Goal: Task Accomplishment & Management: Use online tool/utility

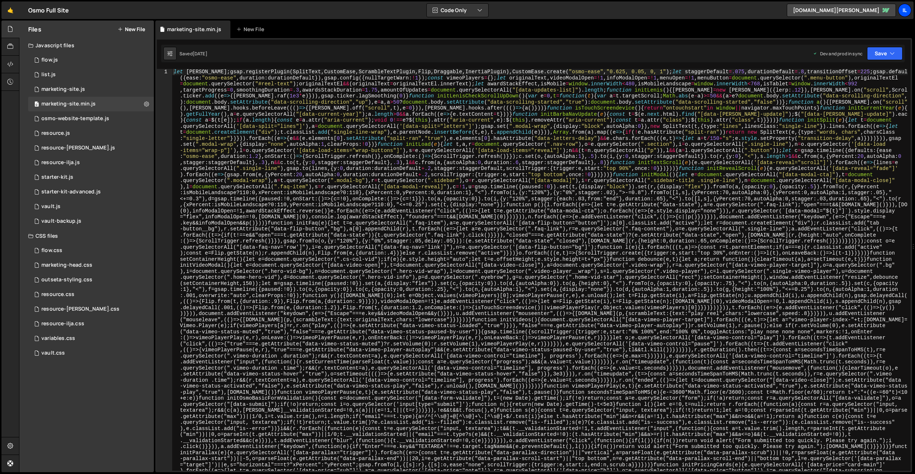
click at [900, 8] on div "Il" at bounding box center [904, 10] width 13 height 13
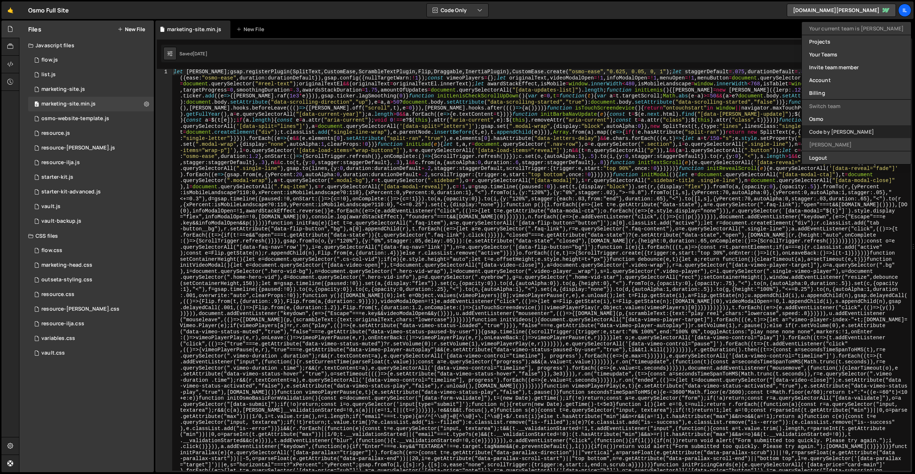
click at [859, 129] on link "Code by [PERSON_NAME]" at bounding box center [856, 131] width 109 height 13
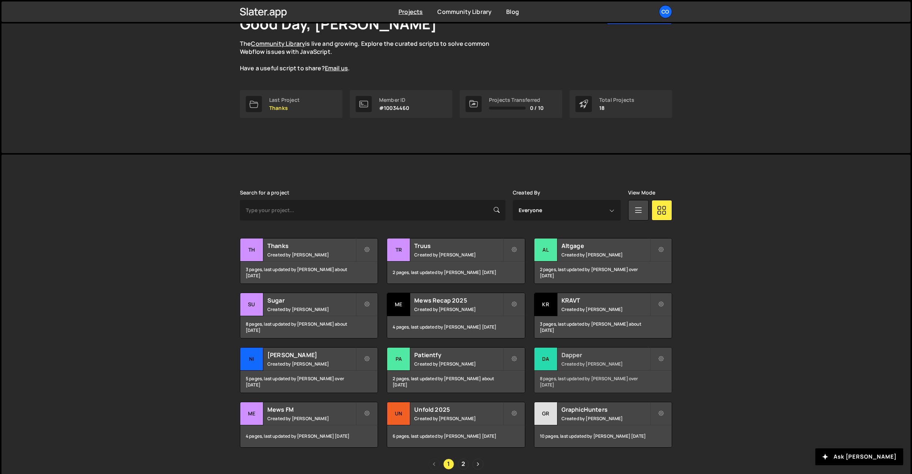
scroll to position [79, 0]
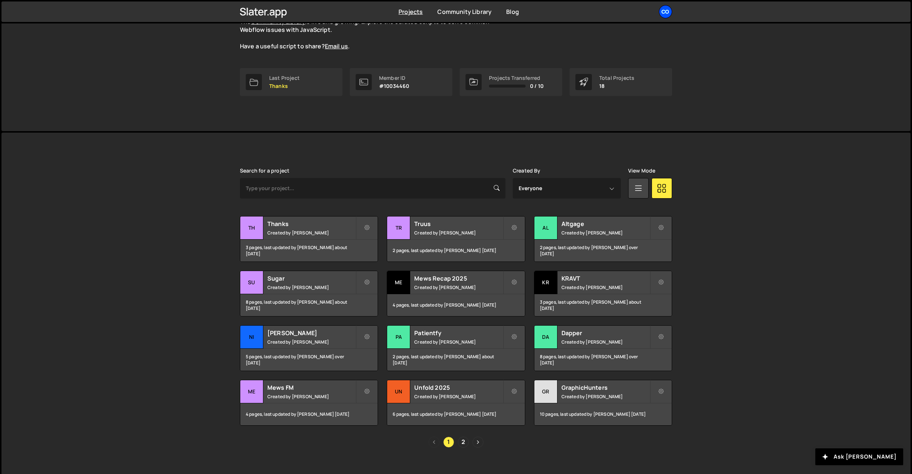
click at [664, 16] on div "Co" at bounding box center [665, 11] width 13 height 13
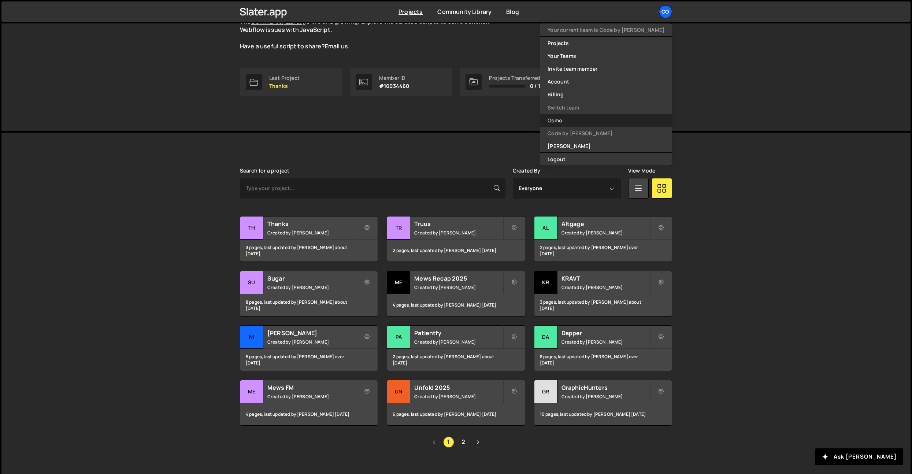
click at [591, 125] on link "Osmo" at bounding box center [605, 120] width 131 height 13
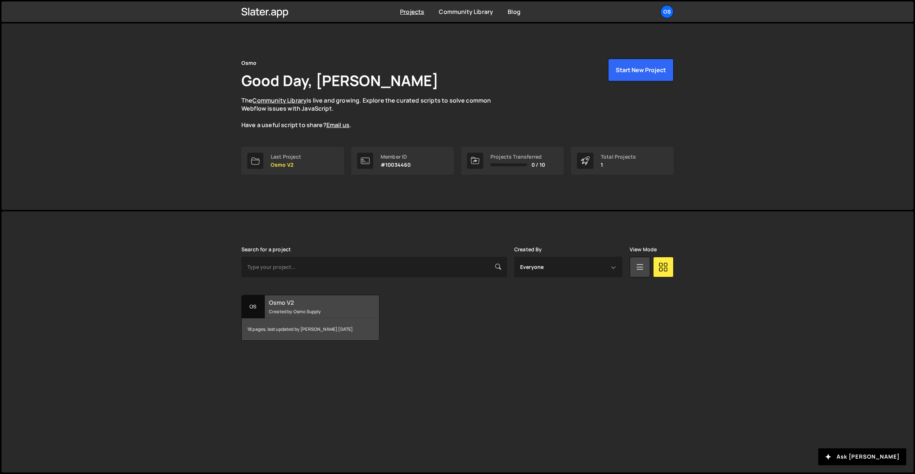
click at [298, 297] on div "Osmo V2 Created by Osmo Supply" at bounding box center [310, 306] width 137 height 23
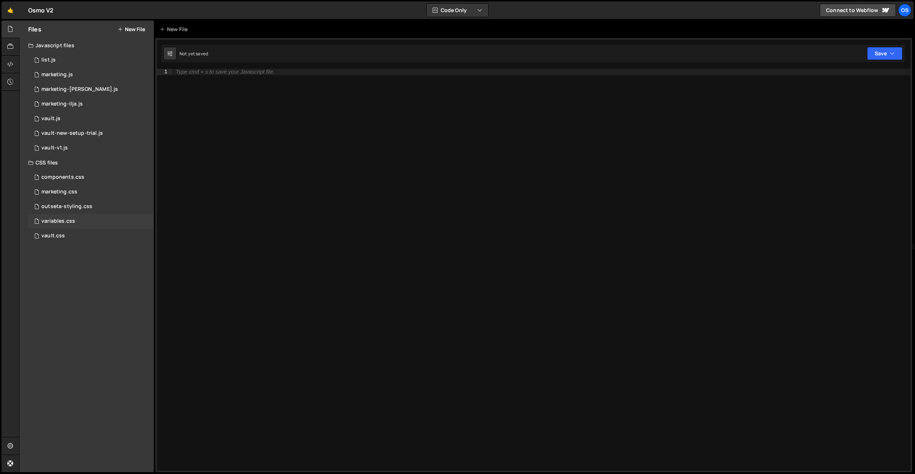
click at [66, 223] on div "variables.css" at bounding box center [58, 221] width 34 height 7
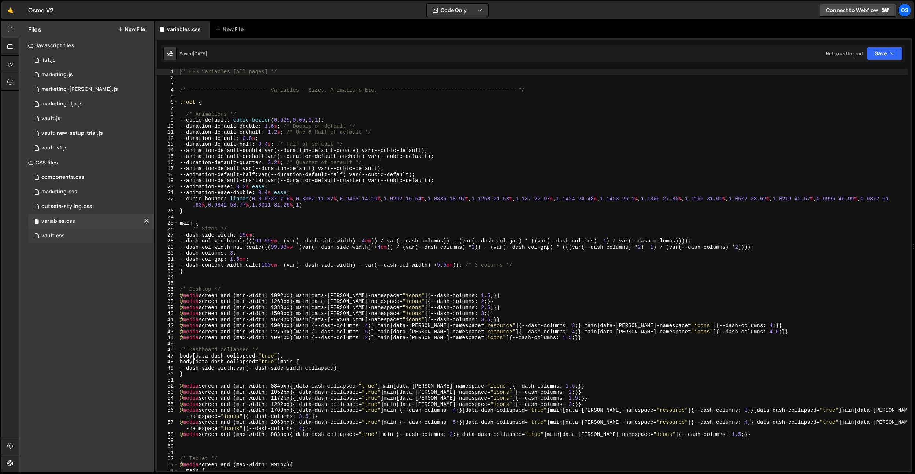
click at [62, 235] on div "vault.css" at bounding box center [52, 236] width 23 height 7
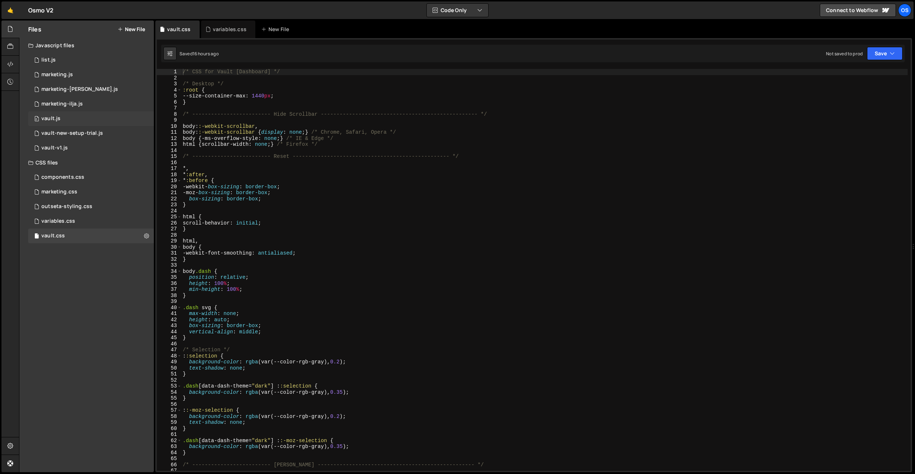
click at [72, 122] on div "0 vault.js 0" at bounding box center [91, 118] width 126 height 15
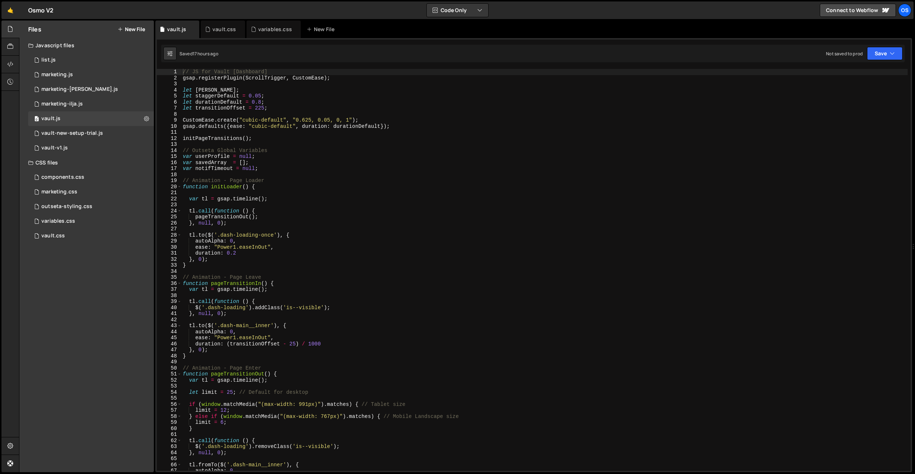
type textarea "var notifTimeout = null;"
click at [296, 170] on div "// JS for Vault [Dashboard] gsap . registerPlugin ( ScrollTrigger , CustomEase …" at bounding box center [544, 276] width 726 height 414
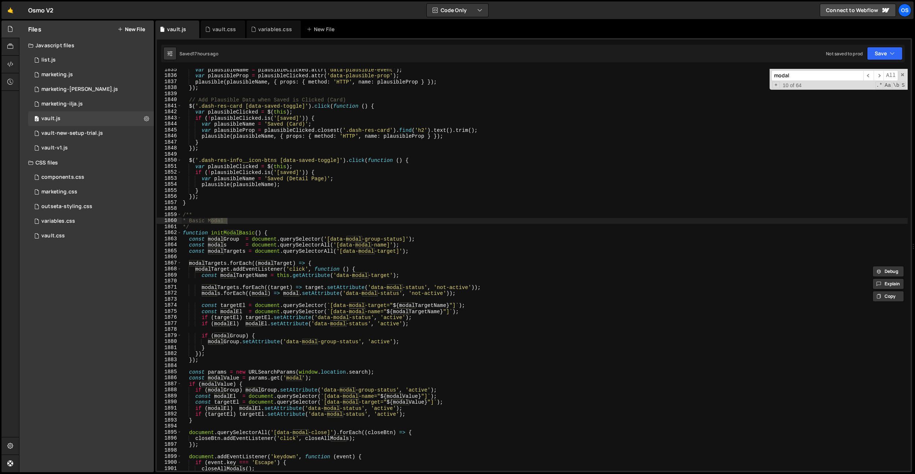
scroll to position [10204, 0]
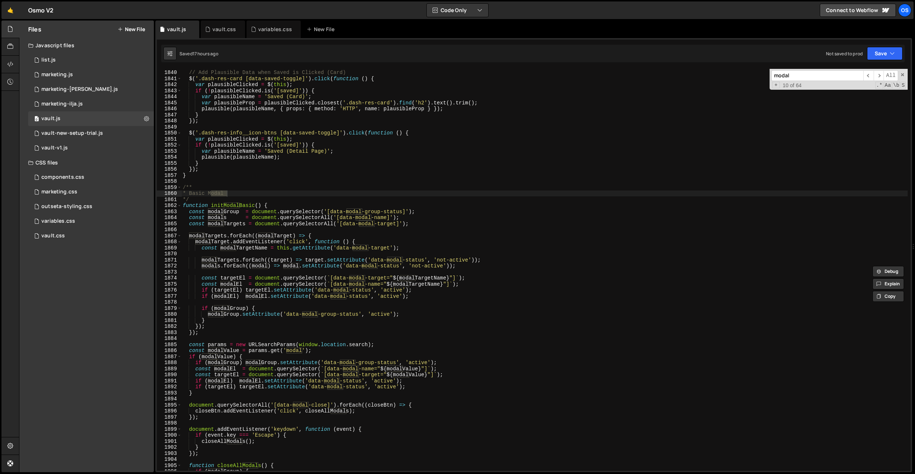
type input "modal"
click at [186, 188] on div "// Add Plausible Data when Saved is Clicked (Card) $ ( '.dash-res-card [data-sa…" at bounding box center [544, 270] width 726 height 414
click at [184, 188] on div "// Add Plausible Data when Saved is Clicked (Card) $ ( '.dash-res-card [data-sa…" at bounding box center [544, 270] width 726 height 414
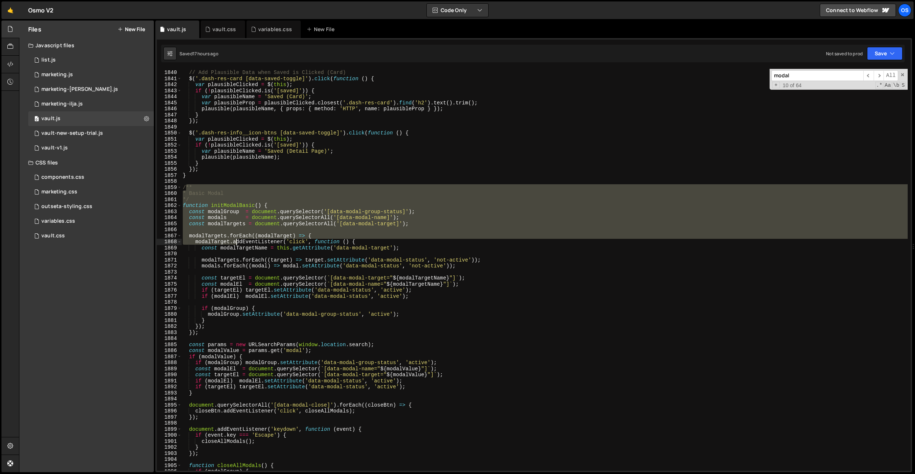
drag, startPoint x: 185, startPoint y: 188, endPoint x: 205, endPoint y: 201, distance: 24.1
click at [235, 242] on div "// Add Plausible Data when Saved is Clicked (Card) $ ( '.dash-res-card [data-sa…" at bounding box center [544, 270] width 726 height 414
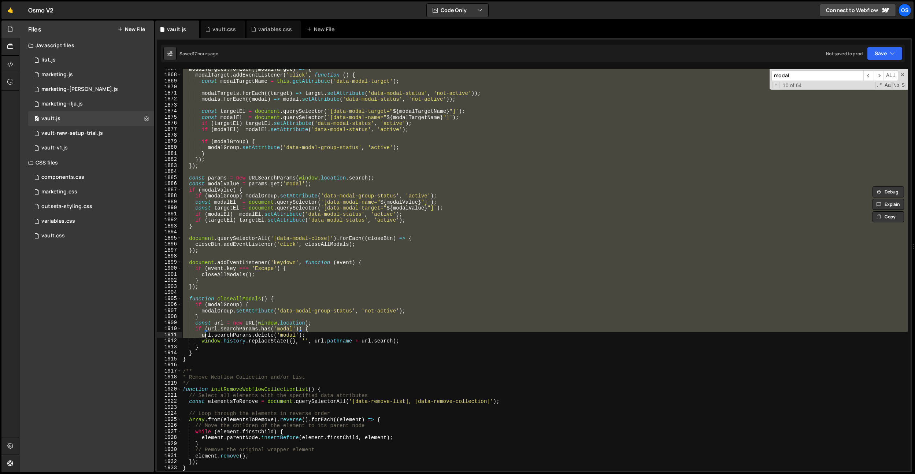
scroll to position [10357, 0]
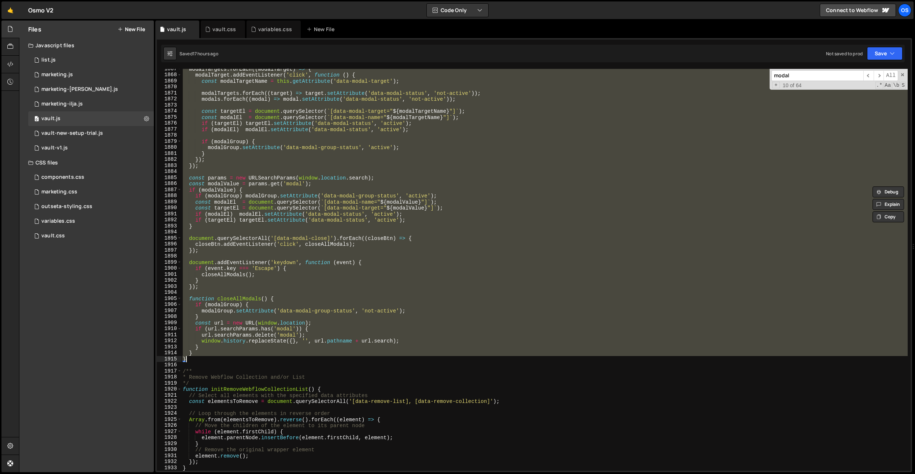
drag, startPoint x: 183, startPoint y: 186, endPoint x: 192, endPoint y: 359, distance: 173.1
click at [192, 359] on div "modalTargets . forEach (( modalTarget ) => { modalTarget . addEventListener ( '…" at bounding box center [544, 273] width 726 height 414
click at [220, 357] on div "modalTargets . forEach (( modalTarget ) => { modalTarget . addEventListener ( '…" at bounding box center [544, 270] width 726 height 402
type textarea "}"
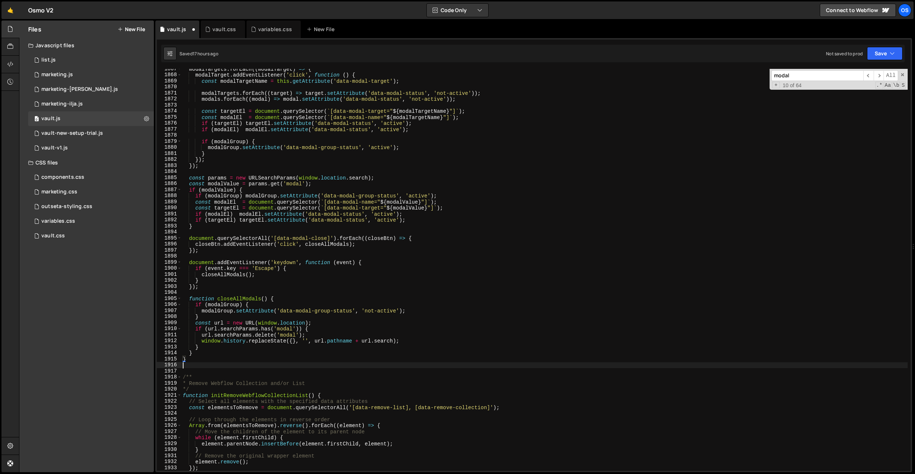
paste textarea "}"
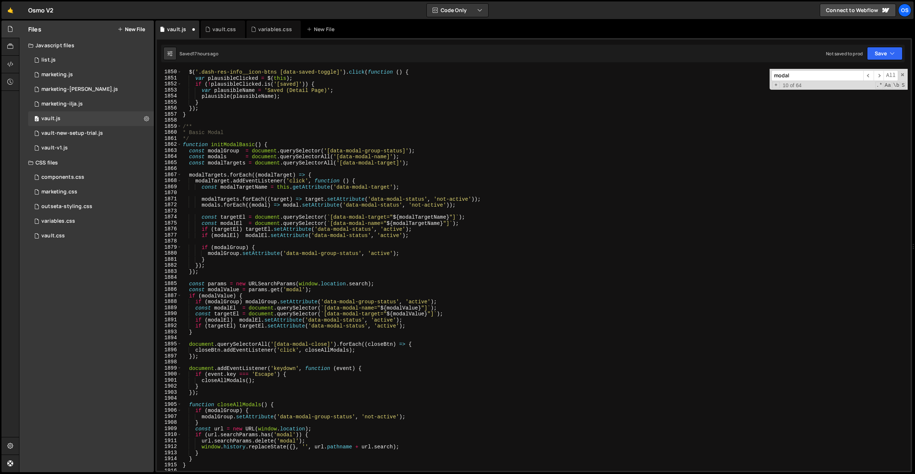
scroll to position [10157, 0]
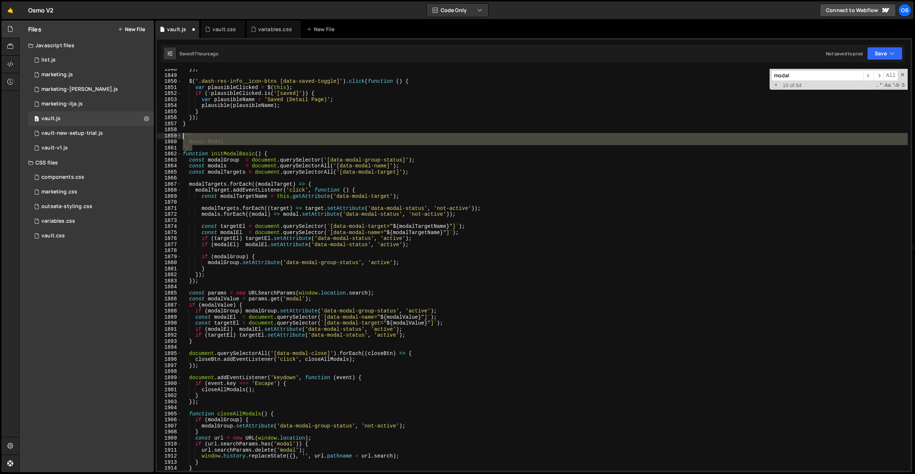
drag, startPoint x: 199, startPoint y: 150, endPoint x: 177, endPoint y: 133, distance: 27.5
click at [177, 133] on div "} 1848 1849 1850 1851 1852 1853 1854 1855 1856 1857 1858 1859 1860 1861 1862 18…" at bounding box center [534, 270] width 754 height 402
type textarea "/** * Basic Modal"
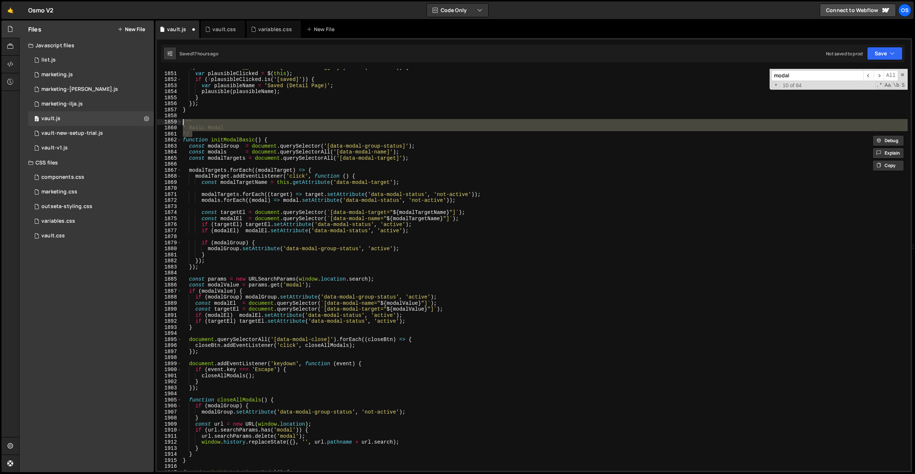
scroll to position [10260, 0]
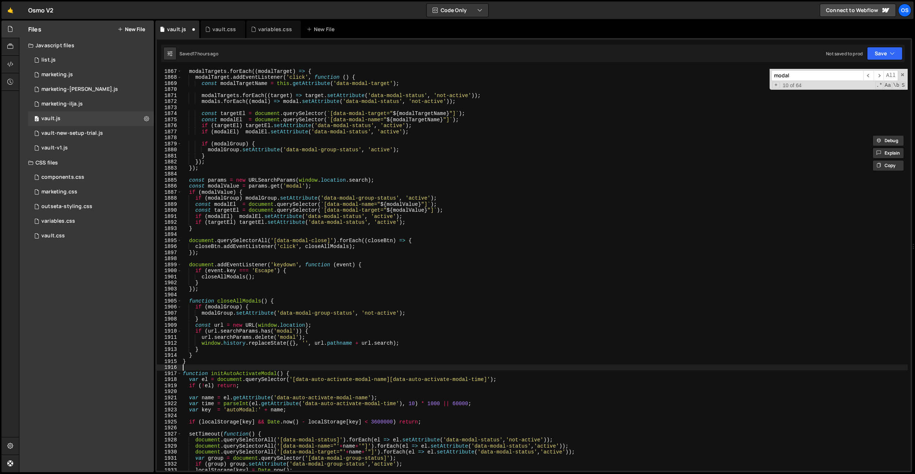
click at [196, 367] on div "modalTargets . forEach (( modalTarget ) => { modalTarget . addEventListener ( '…" at bounding box center [544, 275] width 726 height 414
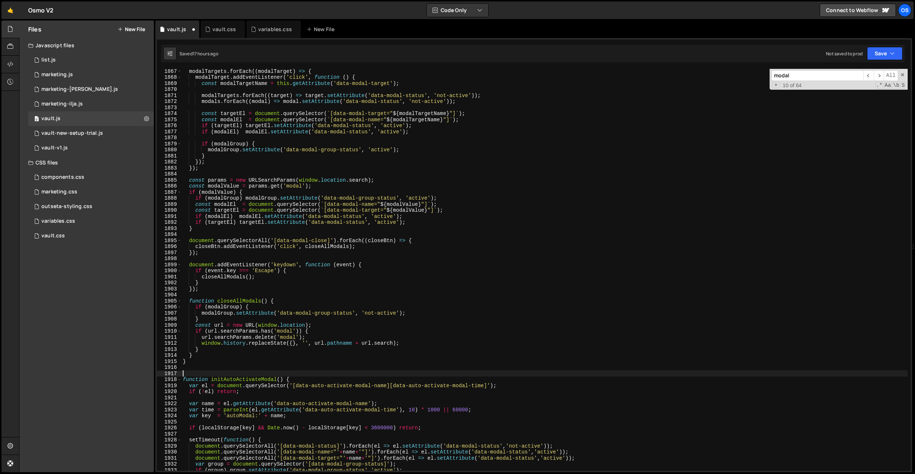
paste textarea "*/"
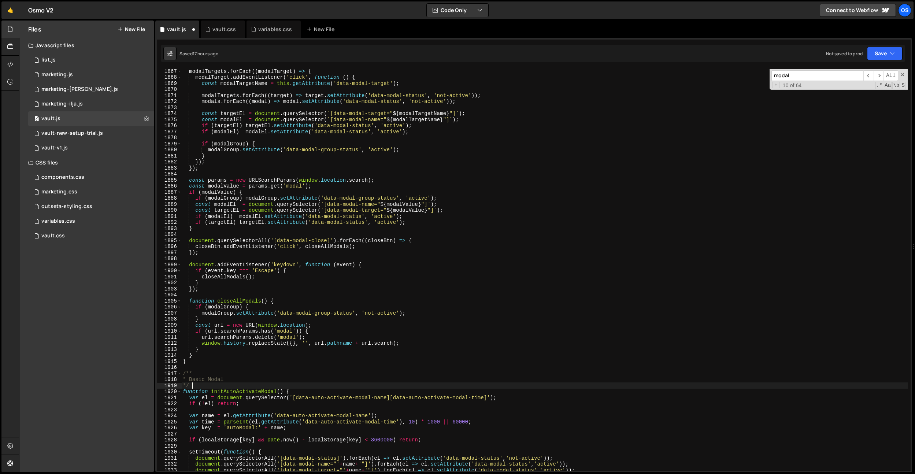
click at [237, 379] on div "modalTargets . forEach (( modalTarget ) => { modalTarget . addEventListener ( '…" at bounding box center [544, 275] width 726 height 414
click at [212, 379] on div "modalTargets . forEach (( modalTarget ) => { modalTarget . addEventListener ( '…" at bounding box center [544, 275] width 726 height 414
drag, startPoint x: 230, startPoint y: 380, endPoint x: 195, endPoint y: 380, distance: 35.2
click at [195, 380] on div "modalTargets . forEach (( modalTarget ) => { modalTarget . addEventListener ( '…" at bounding box center [544, 275] width 726 height 414
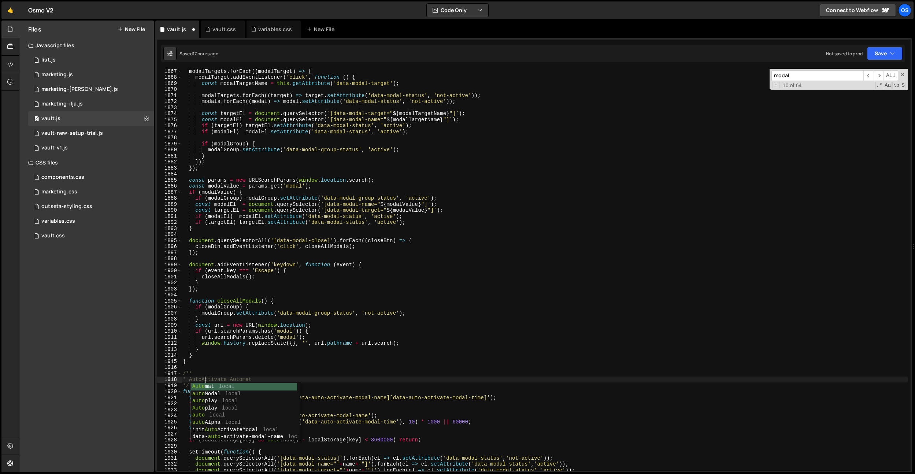
scroll to position [0, 1]
click at [283, 378] on div "modalTargets . forEach (( modalTarget ) => { modalTarget . addEventListener ( '…" at bounding box center [544, 275] width 726 height 414
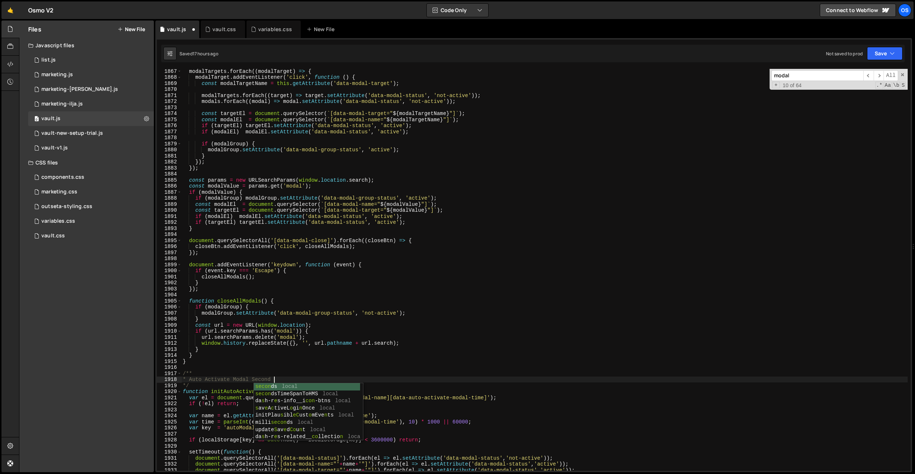
scroll to position [0, 6]
click at [284, 333] on div "modalTargets . forEach (( modalTarget ) => { modalTarget . addEventListener ( '…" at bounding box center [544, 275] width 726 height 414
click at [228, 390] on div "modalTargets . forEach (( modalTarget ) => { modalTarget . addEventListener ( '…" at bounding box center [544, 275] width 726 height 414
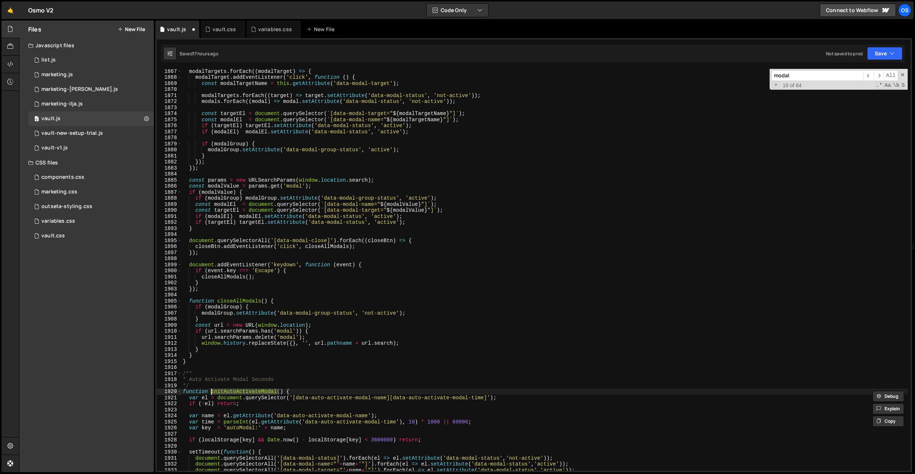
click at [322, 286] on div "modalTargets . forEach (( modalTarget ) => { modalTarget . addEventListener ( '…" at bounding box center [544, 275] width 726 height 414
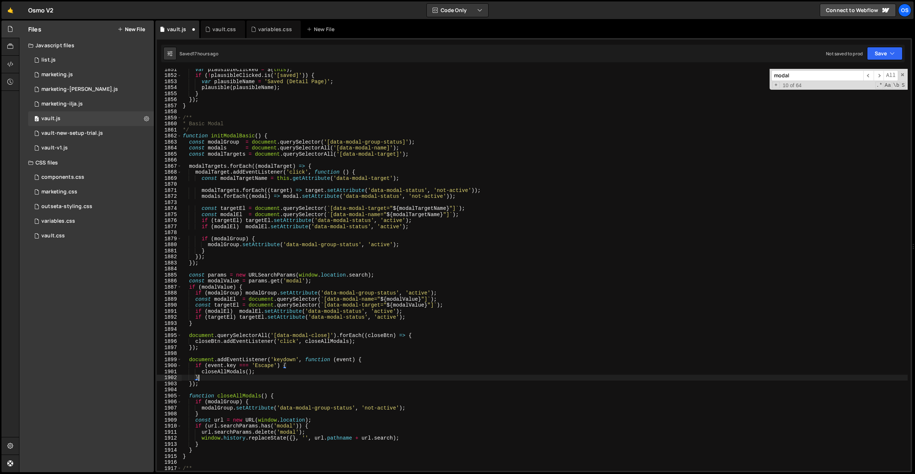
type textarea "}"
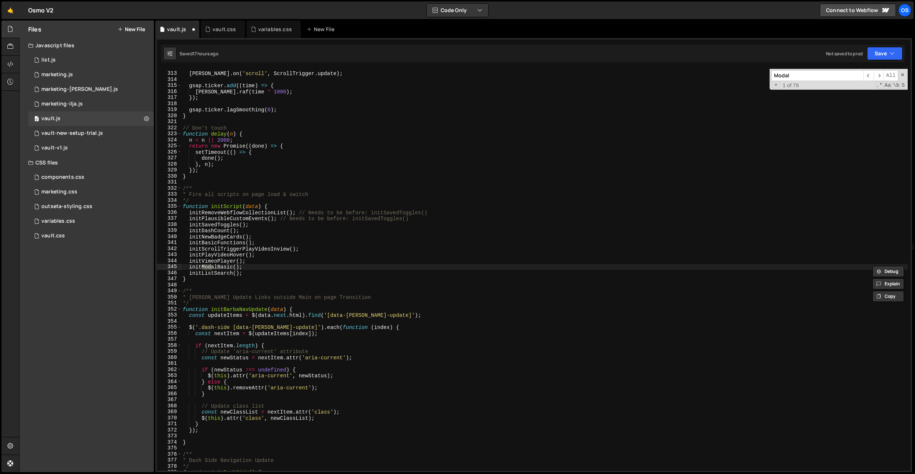
scroll to position [1709, 0]
type input "ModalBasic"
type textarea "initModalBasic();"
click at [271, 269] on div "lenis . on ( 'scroll' , ScrollTrigger . update ) ; gsap . ticker . add (( time …" at bounding box center [544, 271] width 726 height 414
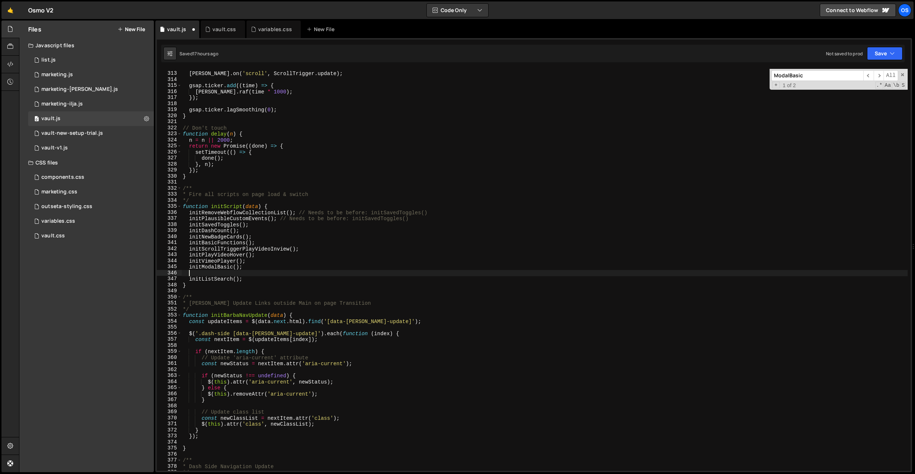
paste textarea "initAutoActivateModal"
click at [241, 272] on div "lenis . on ( 'scroll' , ScrollTrigger . update ) ; gsap . ticker . add (( time …" at bounding box center [544, 271] width 726 height 414
click at [285, 267] on div "lenis . on ( 'scroll' , ScrollTrigger . update ) ; gsap . ticker . add (( time …" at bounding box center [544, 271] width 726 height 414
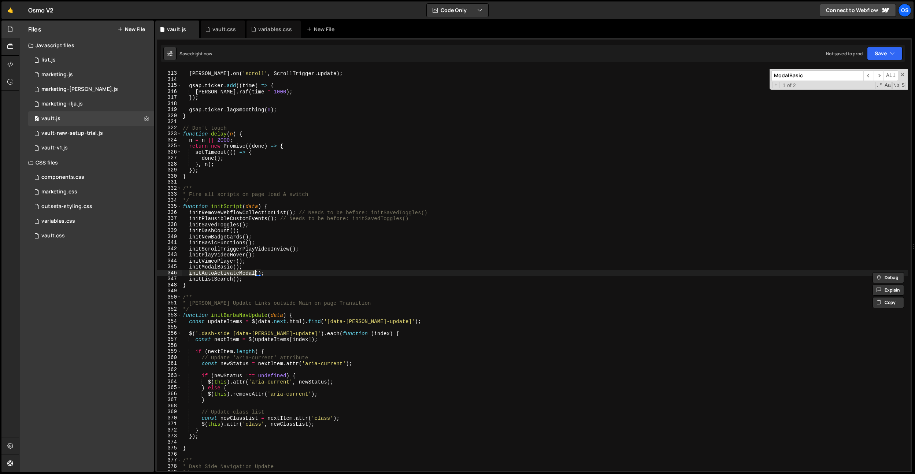
type textarea "initModalBasic();"
paste input "initAutoActivateModal"
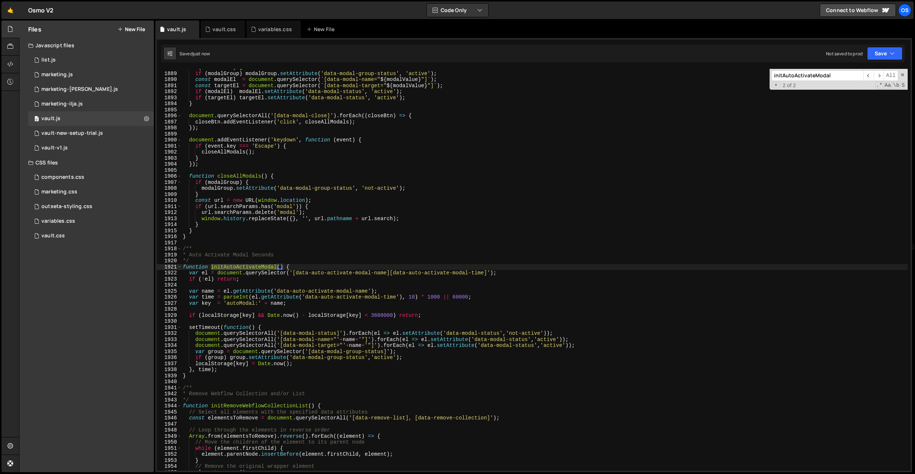
type input "initAutoActivateModal"
click at [320, 278] on div "if ( modalValue ) { if ( modalGroup ) modalGroup . setAttribute ( 'data-modal-g…" at bounding box center [544, 271] width 726 height 414
drag, startPoint x: 388, startPoint y: 273, endPoint x: 296, endPoint y: 273, distance: 91.9
click at [296, 272] on div "if ( modalValue ) { if ( modalGroup ) modalGroup . setAttribute ( 'data-modal-g…" at bounding box center [544, 271] width 726 height 414
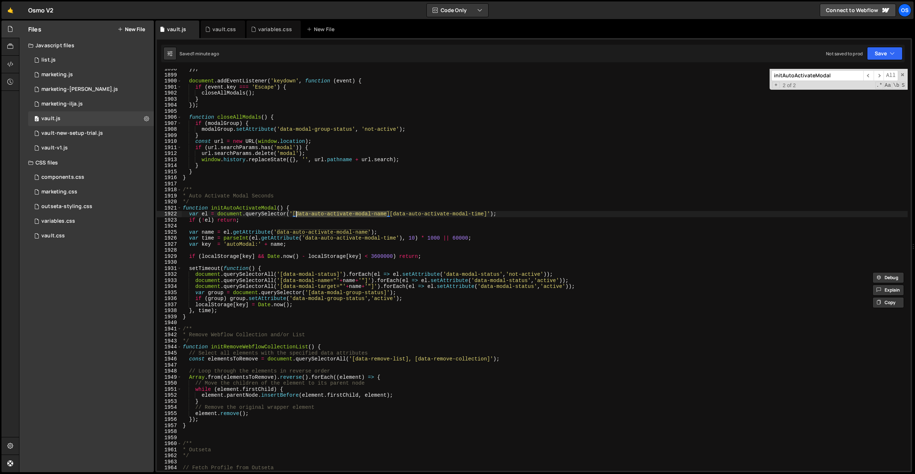
scroll to position [10424, 0]
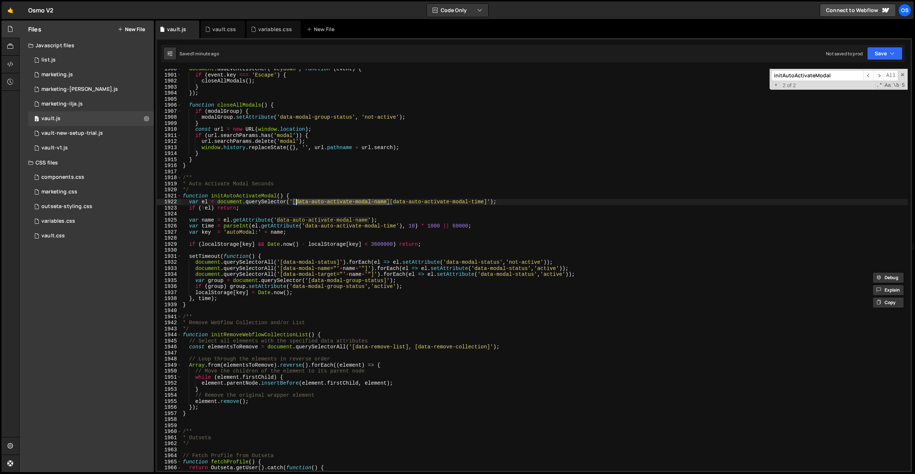
click at [218, 305] on div "document . addEventListener ( 'keydown' , function ( event ) { if ( event . key…" at bounding box center [544, 273] width 726 height 414
click at [253, 294] on div "document . addEventListener ( 'keydown' , function ( event ) { if ( event . key…" at bounding box center [544, 273] width 726 height 414
click at [252, 298] on div "document . addEventListener ( 'keydown' , function ( event ) { if ( event . key…" at bounding box center [544, 273] width 726 height 414
type textarea "}, time);"
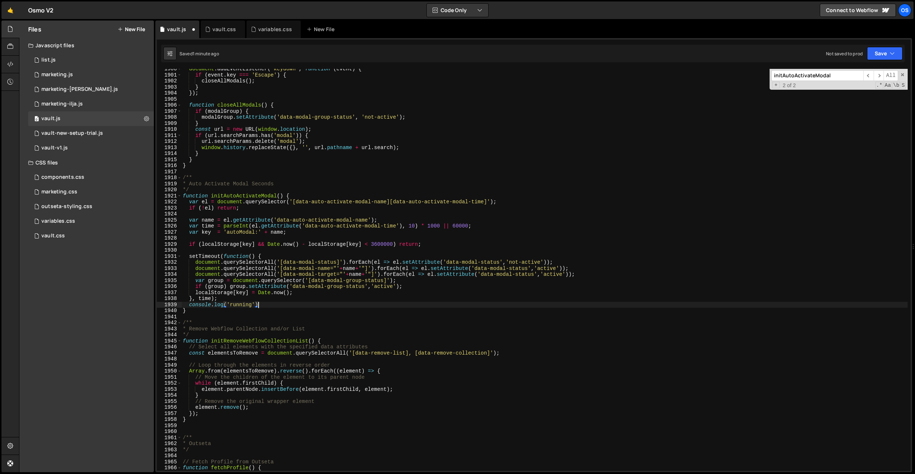
scroll to position [0, 5]
click at [257, 195] on div "document . addEventListener ( 'keydown' , function ( event ) { if ( event . key…" at bounding box center [544, 273] width 726 height 414
click at [305, 184] on div "document . addEventListener ( 'keydown' , function ( event ) { if ( event . key…" at bounding box center [544, 273] width 726 height 414
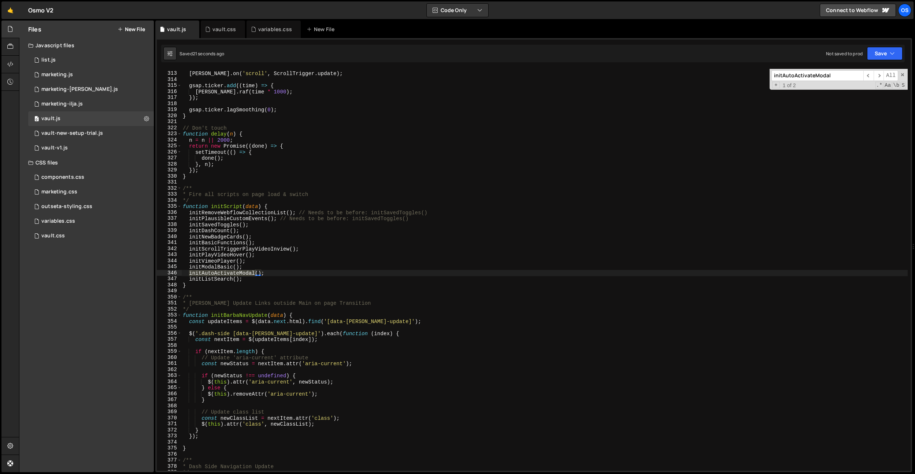
scroll to position [10355, 0]
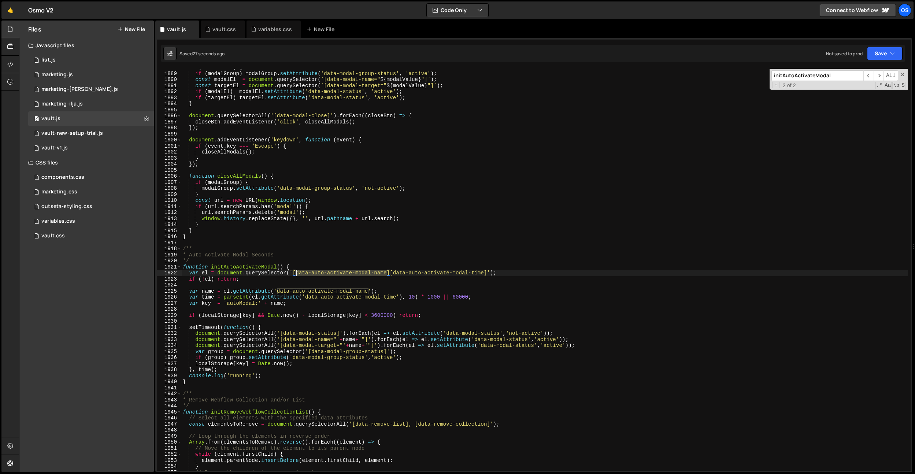
drag, startPoint x: 387, startPoint y: 272, endPoint x: 297, endPoint y: 274, distance: 90.1
click at [297, 274] on div "if ( modalValue ) { if ( modalGroup ) modalGroup . setAttribute ( 'data-modal-g…" at bounding box center [544, 271] width 726 height 414
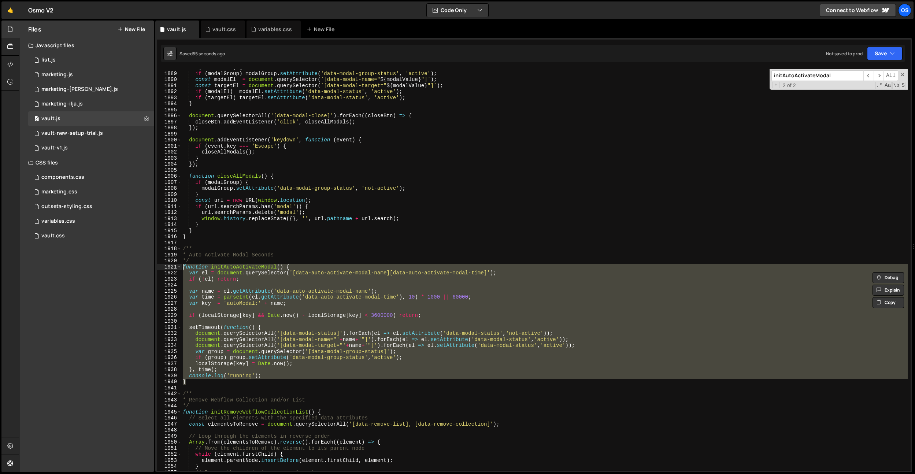
drag, startPoint x: 205, startPoint y: 382, endPoint x: 168, endPoint y: 266, distance: 121.3
click at [168, 266] on div "var el = document.querySelector('[data-auto-activate-modal-name][data-auto-acti…" at bounding box center [534, 270] width 754 height 402
paste textarea "}"
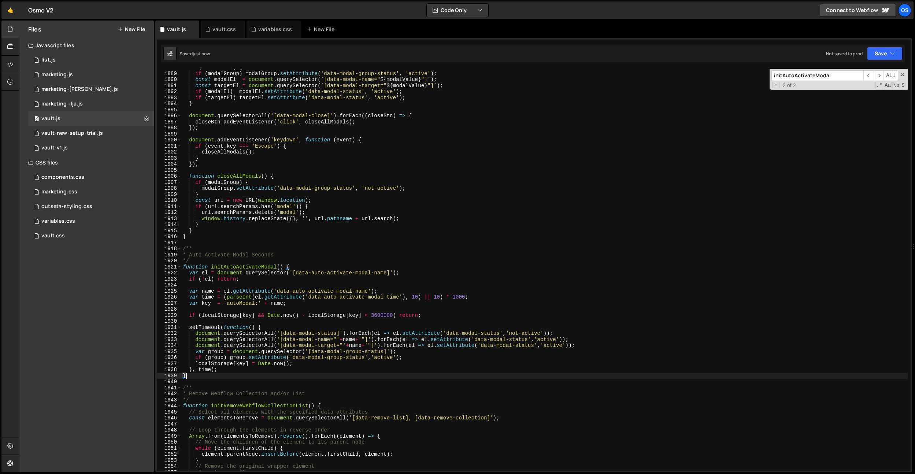
click at [303, 267] on div "if ( modalValue ) { if ( modalGroup ) modalGroup . setAttribute ( 'data-modal-g…" at bounding box center [544, 271] width 726 height 414
type textarea "function initAutoActivateModal() {"
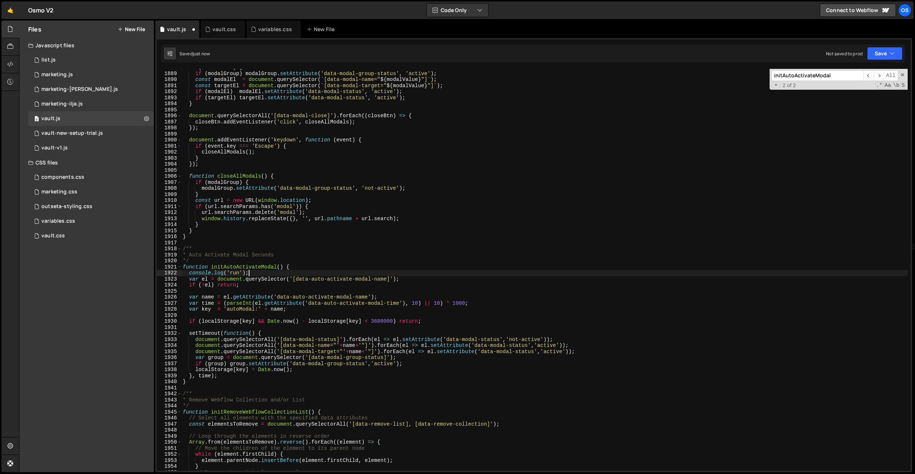
scroll to position [0, 4]
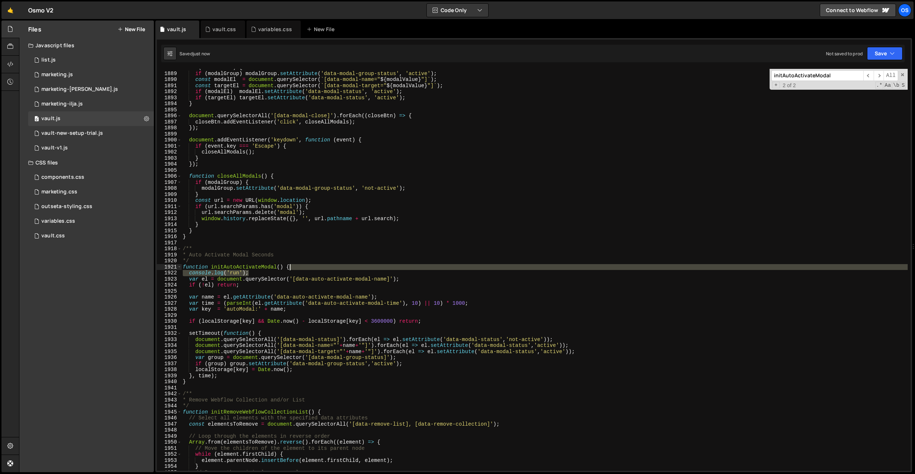
drag, startPoint x: 267, startPoint y: 272, endPoint x: 324, endPoint y: 267, distance: 56.7
click at [324, 267] on div "if ( modalValue ) { if ( modalGroup ) modalGroup . setAttribute ( 'data-modal-g…" at bounding box center [544, 271] width 726 height 414
type textarea "function initAutoActivateModal() {"
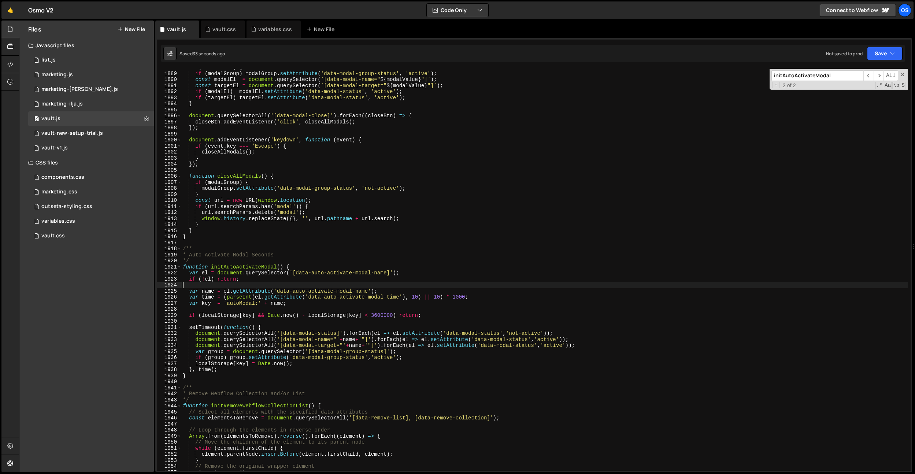
click at [322, 283] on div "if ( modalValue ) { if ( modalGroup ) modalGroup . setAttribute ( 'data-modal-g…" at bounding box center [544, 271] width 726 height 414
click at [407, 274] on div "if ( modalValue ) { if ( modalGroup ) modalGroup . setAttribute ( 'data-modal-g…" at bounding box center [544, 271] width 726 height 414
type textarea "if (!el) return;"
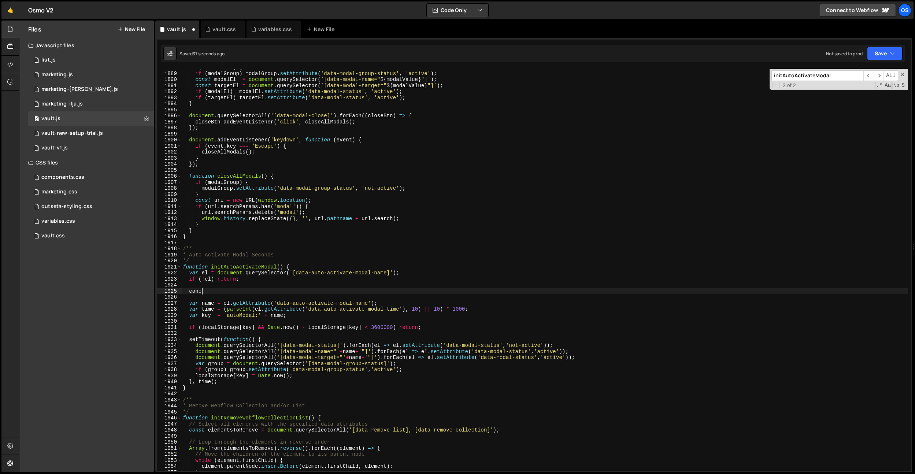
scroll to position [0, 1]
type textarea "c"
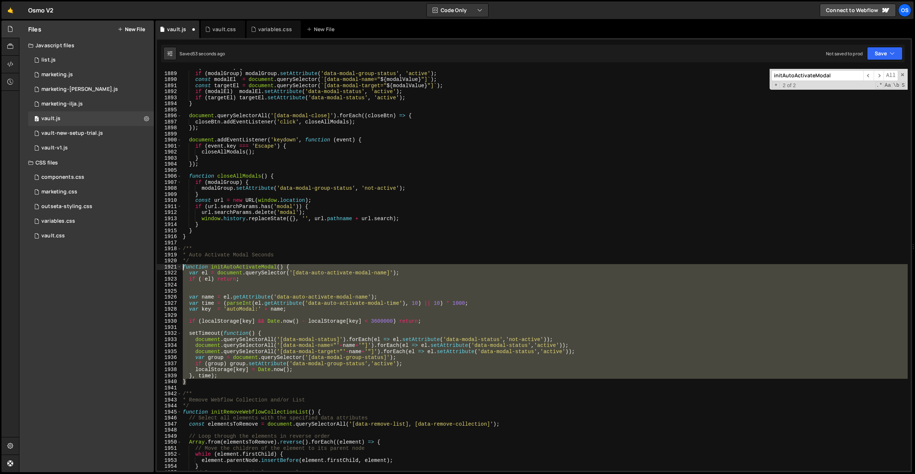
drag, startPoint x: 195, startPoint y: 382, endPoint x: 170, endPoint y: 264, distance: 120.3
click at [170, 264] on div "1888 1889 1890 1891 1892 1893 1894 1895 1896 1897 1898 1899 1900 1901 1902 1903…" at bounding box center [534, 270] width 754 height 402
paste textarea "}"
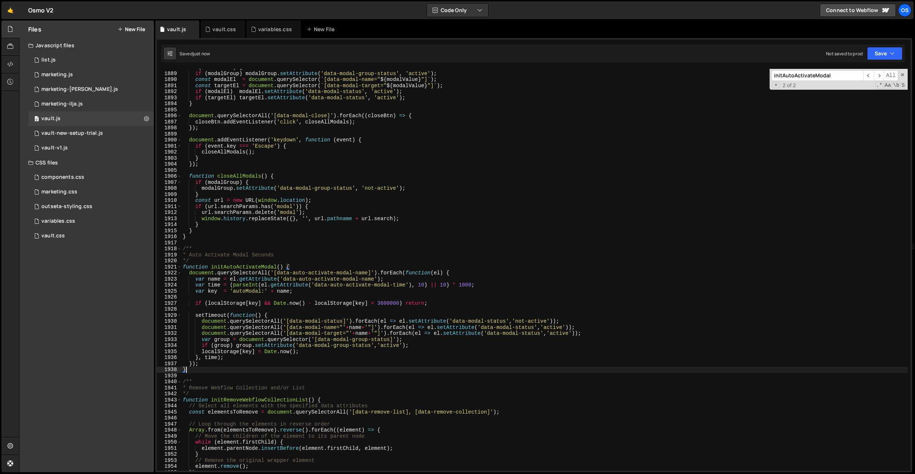
click at [475, 272] on div "if ( modalValue ) { if ( modalGroup ) modalGroup . setAttribute ( 'data-modal-g…" at bounding box center [544, 271] width 726 height 414
type textarea "document.querySelectorAll('[data-auto-activate-modal-name]').forEach(function(e…"
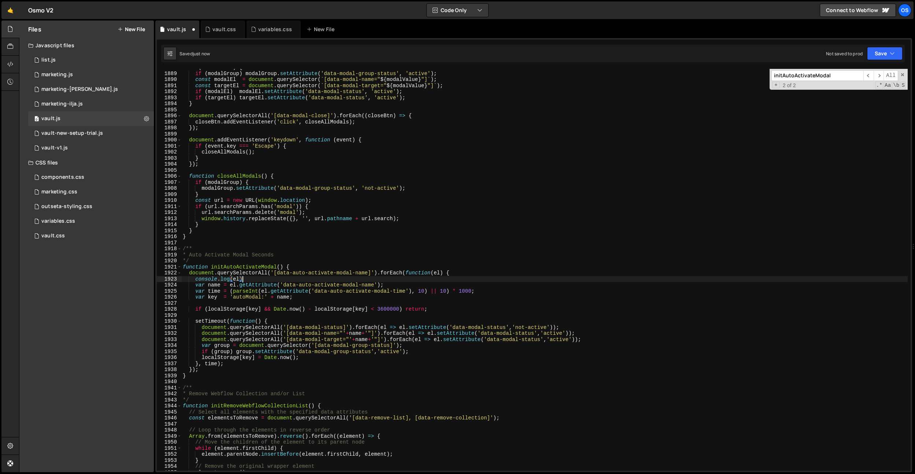
scroll to position [0, 4]
type textarea "console.log(el);"
drag, startPoint x: 250, startPoint y: 280, endPoint x: 154, endPoint y: 278, distance: 96.3
click at [154, 278] on div "Files New File Javascript files 0 list.js 0 0 marketing.js 0 0 marketing-dennis…" at bounding box center [467, 247] width 896 height 452
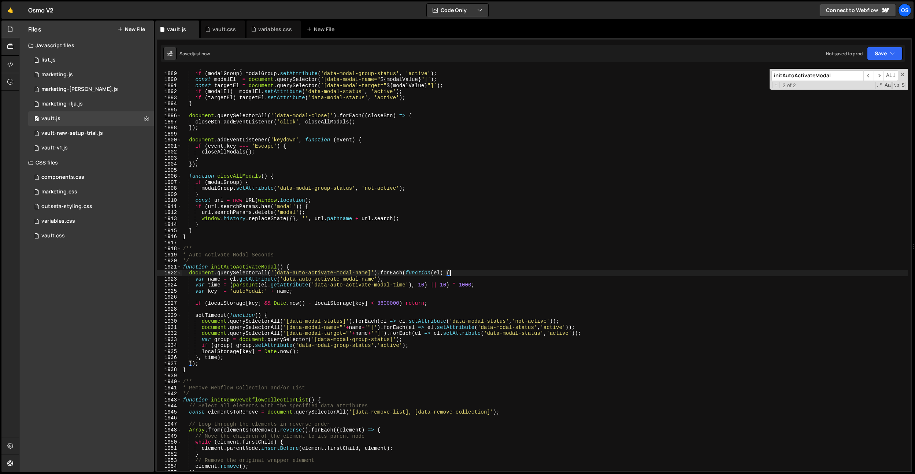
click at [260, 142] on div "if ( modalValue ) { if ( modalGroup ) modalGroup . setAttribute ( 'data-modal-g…" at bounding box center [544, 271] width 726 height 414
type textarea "document.addEventListener('keydown', function (event) {"
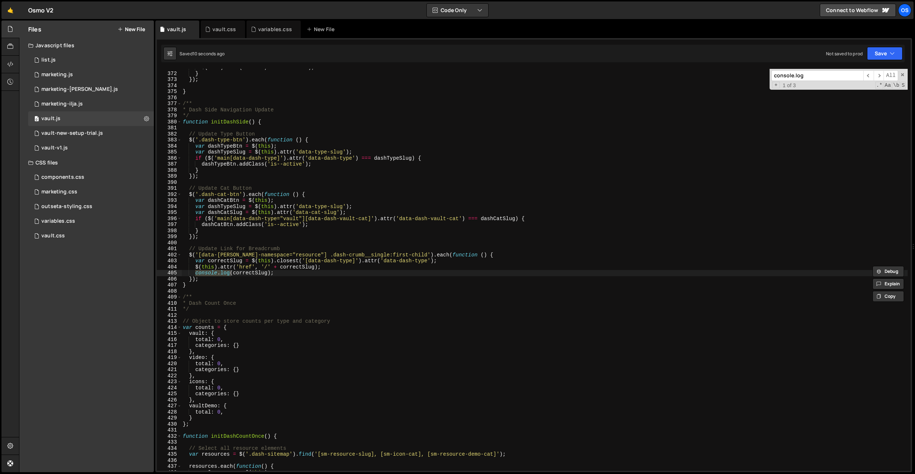
scroll to position [2032, 0]
type input "console.log"
type textarea "console.log(correctSlug);"
drag, startPoint x: 298, startPoint y: 272, endPoint x: 125, endPoint y: 269, distance: 172.5
click at [125, 270] on div "Files New File Javascript files 0 list.js 0 0 marketing.js 0 0 marketing-dennis…" at bounding box center [467, 247] width 896 height 452
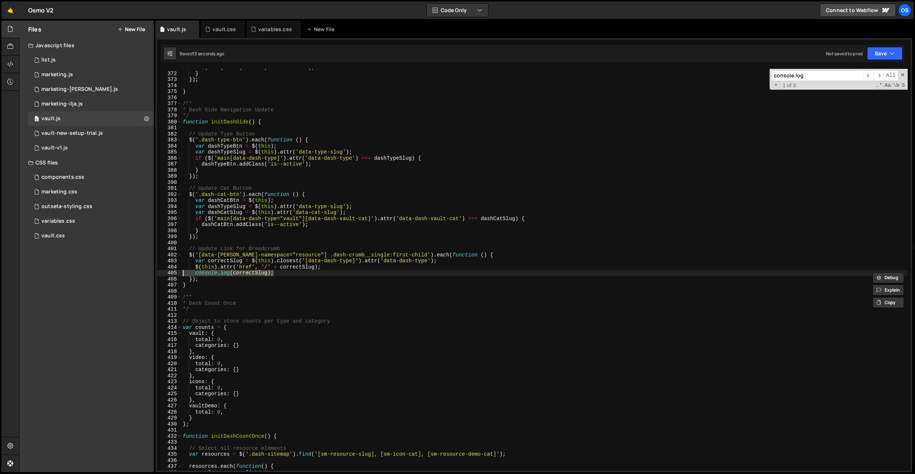
type textarea "$(this).attr('href', '/' + correctSlug);"
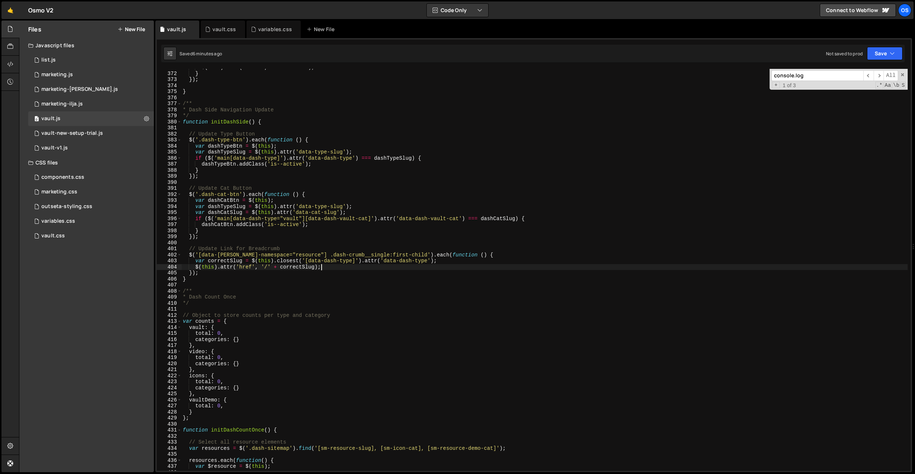
drag, startPoint x: 218, startPoint y: 31, endPoint x: 279, endPoint y: 104, distance: 94.6
click at [218, 31] on div "vault.css" at bounding box center [223, 29] width 23 height 7
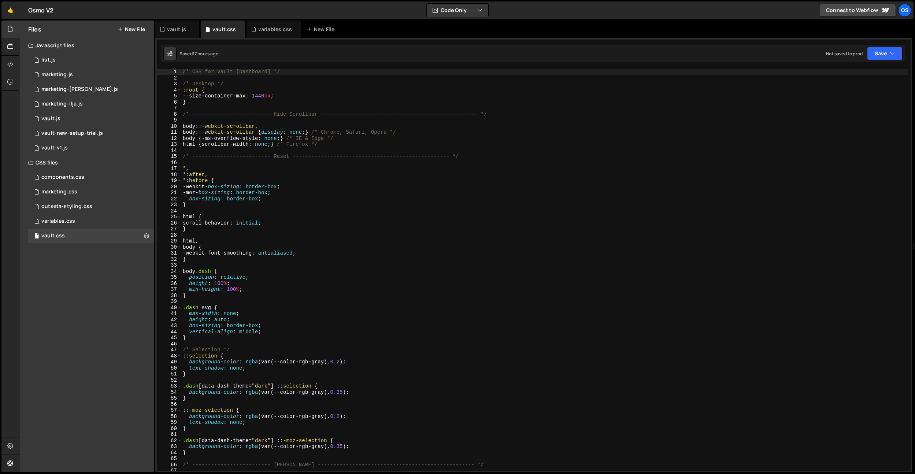
type textarea "body ::-webkit-scrollbar,"
click at [299, 129] on div "/* CSS for Vault [Dashboard] */ /* Desktop */ :root { --size-container-max : 14…" at bounding box center [544, 276] width 726 height 414
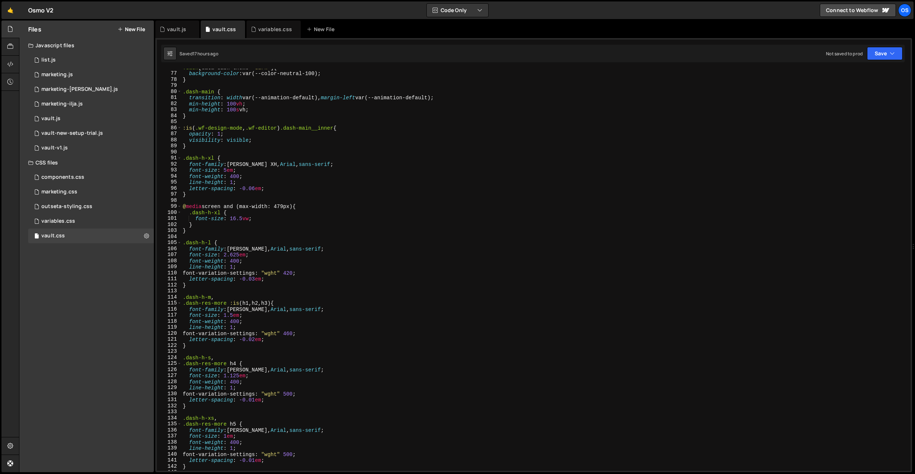
scroll to position [330, 0]
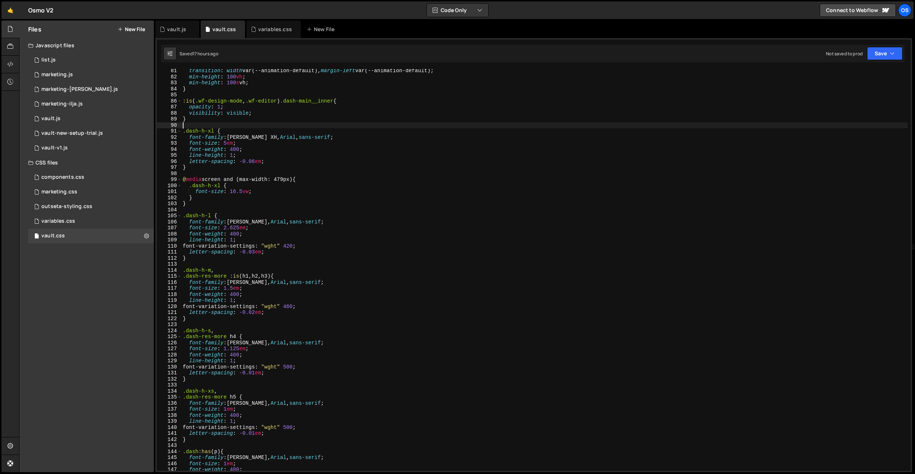
click at [297, 127] on div "transition : width var(--animation-default), margin-left var(--animation-defaul…" at bounding box center [544, 275] width 726 height 414
click at [300, 180] on div "transition : width var(--animation-default), margin-left var(--animation-defaul…" at bounding box center [544, 275] width 726 height 414
click at [272, 226] on div "transition : width var(--animation-default), margin-left var(--animation-defaul…" at bounding box center [544, 275] width 726 height 414
drag, startPoint x: 338, startPoint y: 222, endPoint x: 166, endPoint y: 220, distance: 172.8
click at [144, 219] on div "Files New File Javascript files 0 list.js 0 0 marketing.js 0 0 marketing-dennis…" at bounding box center [467, 247] width 896 height 452
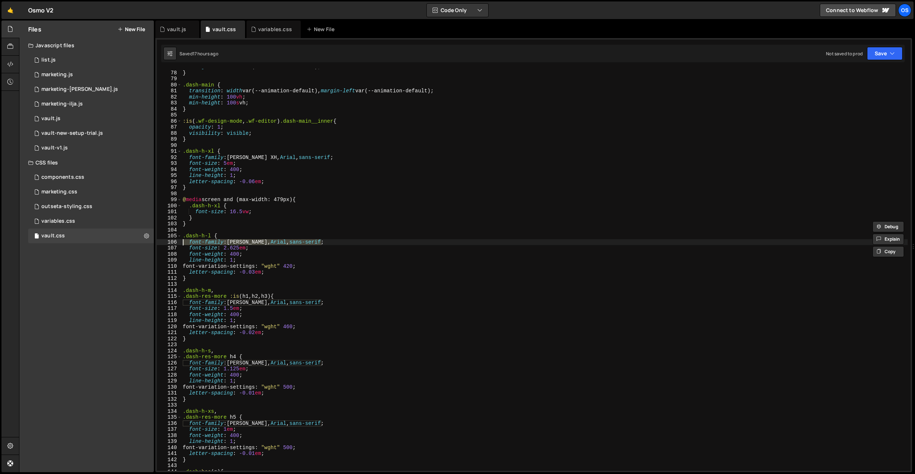
scroll to position [316, 0]
drag, startPoint x: 334, startPoint y: 158, endPoint x: 194, endPoint y: 159, distance: 139.9
click at [190, 157] on div "background-color : var(--color-neutral-100) ; } .dash-main { transition : width…" at bounding box center [544, 271] width 726 height 414
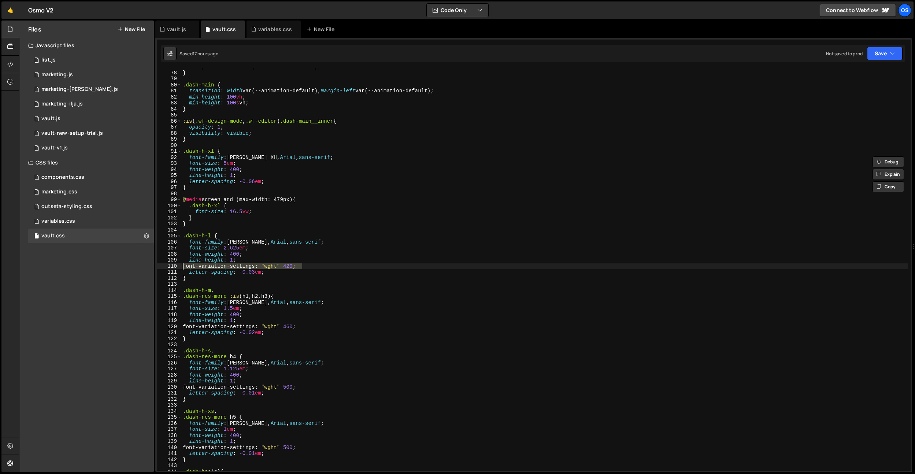
drag, startPoint x: 298, startPoint y: 267, endPoint x: 129, endPoint y: 261, distance: 168.5
click at [130, 266] on div "Files New File Javascript files 0 list.js 0 0 marketing.js 0 0 marketing-dennis…" at bounding box center [467, 247] width 896 height 452
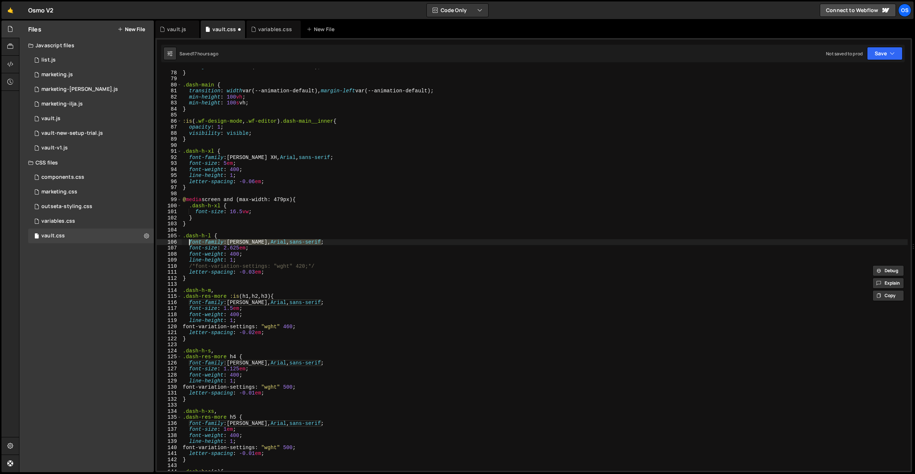
drag, startPoint x: 348, startPoint y: 241, endPoint x: 190, endPoint y: 243, distance: 158.6
click at [190, 241] on div "background-color : var(--color-neutral-100) ; } .dash-main { transition : width…" at bounding box center [544, 271] width 726 height 414
paste textarea "XH"
click at [279, 287] on div "background-color : var(--color-neutral-100) ; } .dash-main { transition : width…" at bounding box center [544, 271] width 726 height 414
click at [252, 264] on div "background-color : var(--color-neutral-100) ; } .dash-main { transition : width…" at bounding box center [544, 271] width 726 height 414
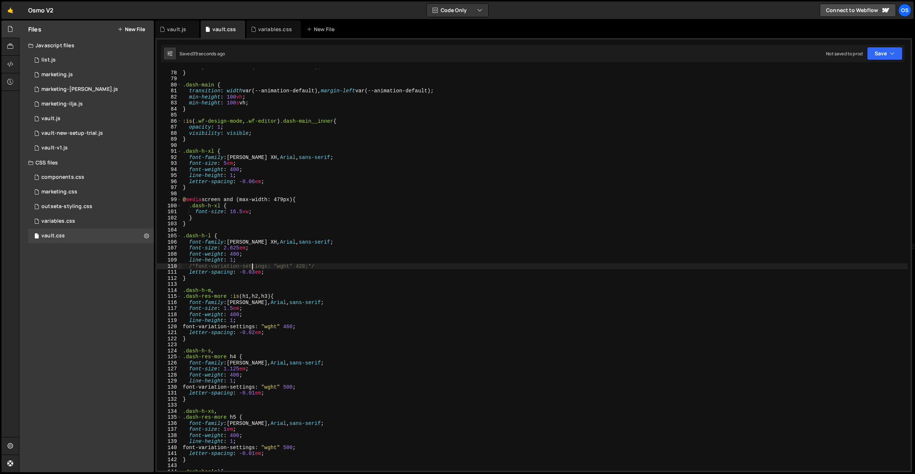
click at [255, 259] on div "background-color : var(--color-neutral-100) ; } .dash-main { transition : width…" at bounding box center [544, 271] width 726 height 414
click at [270, 272] on div "background-color : var(--color-neutral-100) ; } .dash-main { transition : width…" at bounding box center [544, 271] width 726 height 414
click at [257, 271] on div "background-color : var(--color-neutral-100) ; } .dash-main { transition : width…" at bounding box center [544, 271] width 726 height 414
drag, startPoint x: 270, startPoint y: 273, endPoint x: 209, endPoint y: 271, distance: 61.2
click at [205, 271] on div "background-color : var(--color-neutral-100) ; } .dash-main { transition : width…" at bounding box center [544, 271] width 726 height 414
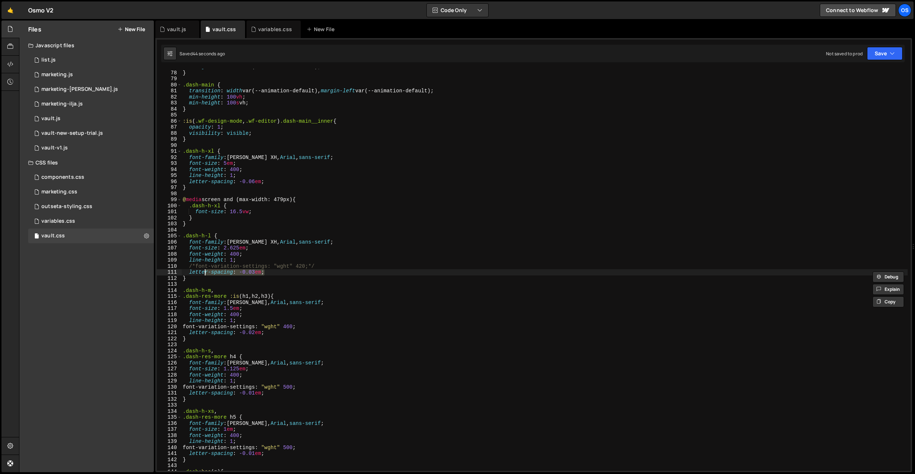
click at [256, 276] on div "background-color : var(--color-neutral-100) ; } .dash-main { transition : width…" at bounding box center [544, 271] width 726 height 414
click at [255, 272] on div "background-color : var(--color-neutral-100) ; } .dash-main { transition : width…" at bounding box center [544, 271] width 726 height 414
type textarea "letter-spacing: -0.04em;"
click at [278, 271] on div "background-color : var(--color-neutral-100) ; } .dash-main { transition : width…" at bounding box center [544, 271] width 726 height 414
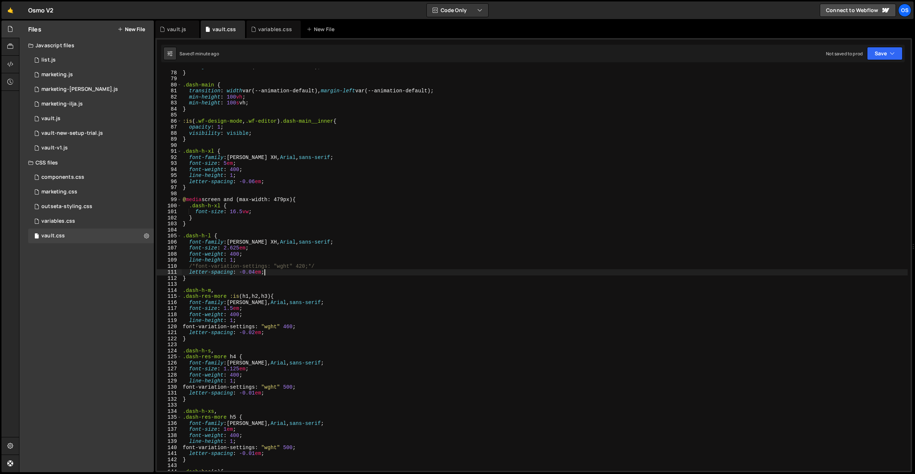
scroll to position [0, 0]
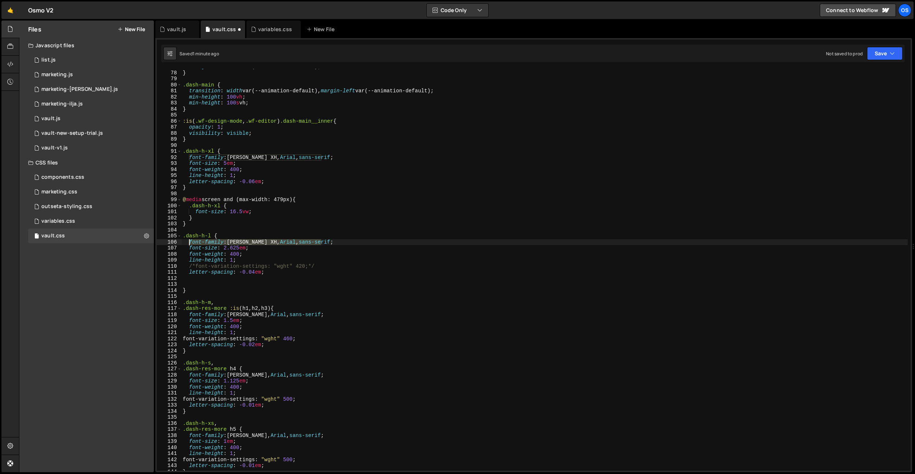
drag, startPoint x: 329, startPoint y: 240, endPoint x: 190, endPoint y: 242, distance: 139.2
click at [190, 242] on div "background-color : var(--color-neutral-100) ; } .dash-main { transition : width…" at bounding box center [544, 271] width 726 height 414
type textarea "font-family: Haffer XH, Arial, sans-serif;"
click at [275, 279] on div "background-color : var(--color-neutral-100) ; } .dash-main { transition : width…" at bounding box center [544, 271] width 726 height 414
paste textarea "font-family: Haffer XH, Arial, sans-serif;"
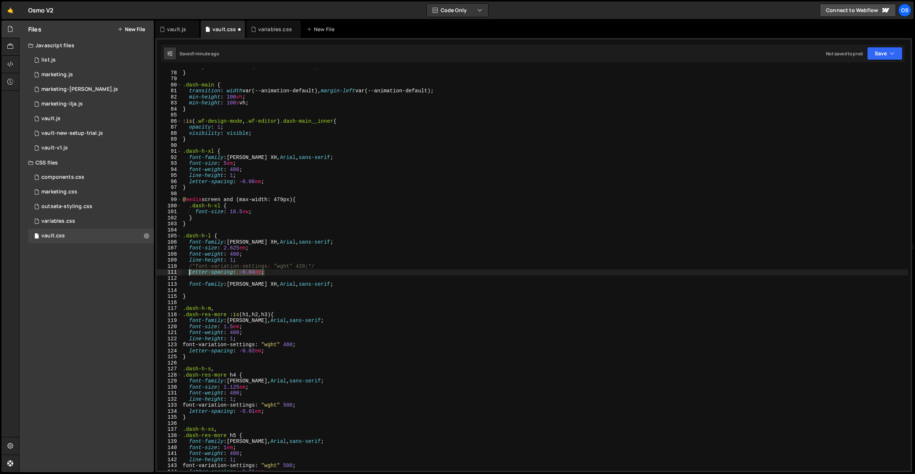
drag, startPoint x: 270, startPoint y: 272, endPoint x: 200, endPoint y: 273, distance: 70.0
click at [190, 271] on div "background-color : var(--color-neutral-100) ; } .dash-main { transition : width…" at bounding box center [544, 271] width 726 height 414
click at [327, 285] on div "background-color : var(--color-neutral-100) ; } .dash-main { transition : width…" at bounding box center [544, 271] width 726 height 414
type textarea "font-family: Haffer XH, Arial, sans-serif;"
paste textarea "letter-spacing: -0.04em;"
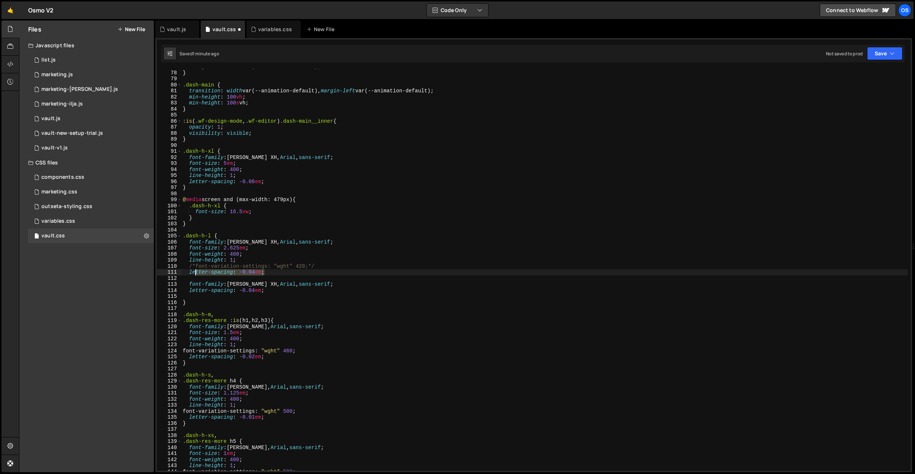
drag, startPoint x: 282, startPoint y: 271, endPoint x: 242, endPoint y: 274, distance: 39.6
click at [197, 270] on div "background-color : var(--color-neutral-100) ; } .dash-main { transition : width…" at bounding box center [544, 271] width 726 height 414
click at [250, 273] on div "background-color : var(--color-neutral-100) ; } .dash-main { transition : width…" at bounding box center [544, 270] width 726 height 402
click at [255, 272] on div "background-color : var(--color-neutral-100) ; } .dash-main { transition : width…" at bounding box center [544, 271] width 726 height 414
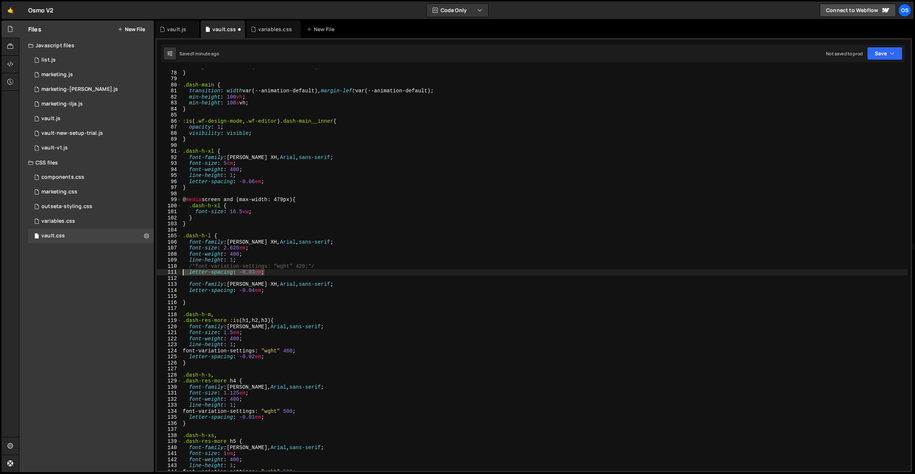
drag, startPoint x: 274, startPoint y: 272, endPoint x: 155, endPoint y: 271, distance: 119.4
click at [155, 272] on div "Files New File Javascript files 0 list.js 0 0 marketing.js 0 0 marketing-dennis…" at bounding box center [467, 247] width 896 height 452
drag, startPoint x: 328, startPoint y: 241, endPoint x: 301, endPoint y: 221, distance: 33.5
click at [296, 239] on div "background-color : var(--color-neutral-100) ; } .dash-main { transition : width…" at bounding box center [544, 271] width 726 height 414
drag, startPoint x: 311, startPoint y: 327, endPoint x: 189, endPoint y: 325, distance: 122.0
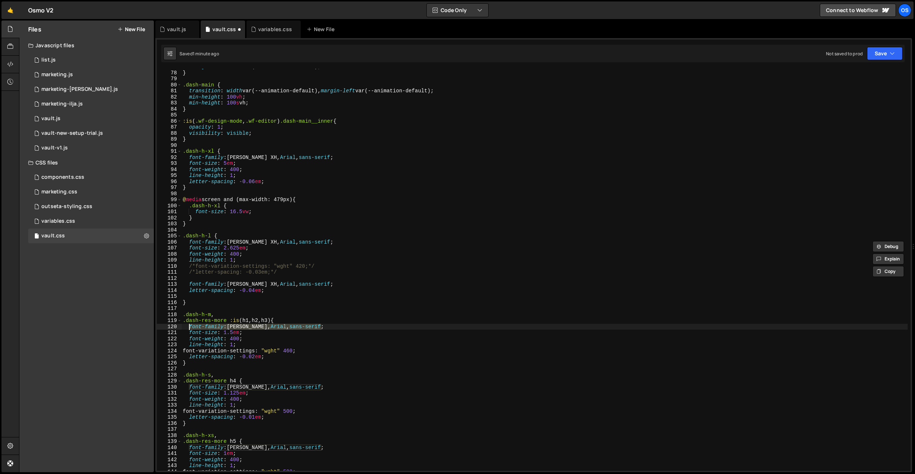
click at [189, 325] on div "background-color : var(--color-neutral-100) ; } .dash-main { transition : width…" at bounding box center [544, 271] width 726 height 414
drag, startPoint x: 189, startPoint y: 242, endPoint x: 335, endPoint y: 241, distance: 146.1
click at [335, 241] on div "background-color : var(--color-neutral-100) ; } .dash-main { transition : width…" at bounding box center [544, 271] width 726 height 414
paste textarea "VF"
drag, startPoint x: 338, startPoint y: 241, endPoint x: 181, endPoint y: 244, distance: 157.5
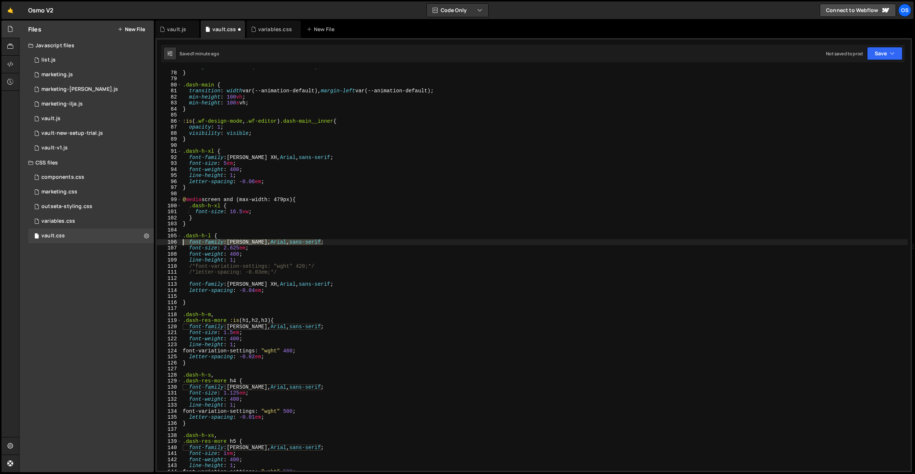
click at [181, 244] on div "font-family: Haffer VF, Arial, sans-serif; 77 78 79 80 81 82 83 84 85 86 87 88 …" at bounding box center [534, 270] width 754 height 402
click at [333, 285] on div "background-color : var(--color-neutral-100) ; } .dash-main { transition : width…" at bounding box center [544, 271] width 726 height 414
click at [255, 290] on div "background-color : var(--color-neutral-100) ; } .dash-main { transition : width…" at bounding box center [544, 271] width 726 height 414
click at [300, 151] on div "background-color : var(--color-neutral-100) ; } .dash-main { transition : width…" at bounding box center [544, 271] width 726 height 414
type textarea ".dash-h-xl {"
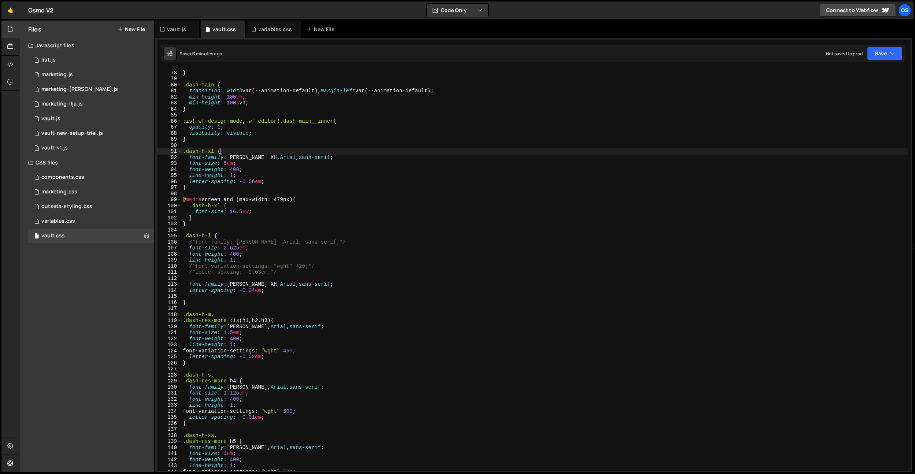
scroll to position [0, 2]
click at [160, 27] on icon at bounding box center [162, 29] width 5 height 7
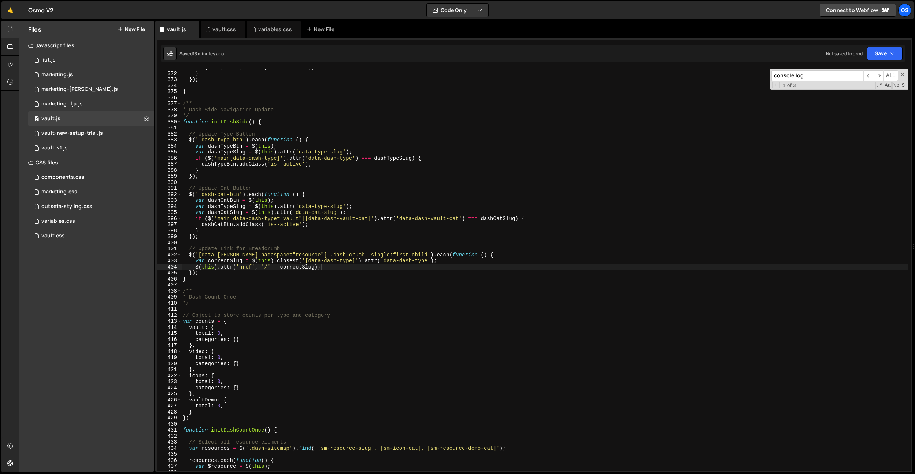
click at [798, 76] on input "console.log" at bounding box center [817, 75] width 92 height 11
type input "u"
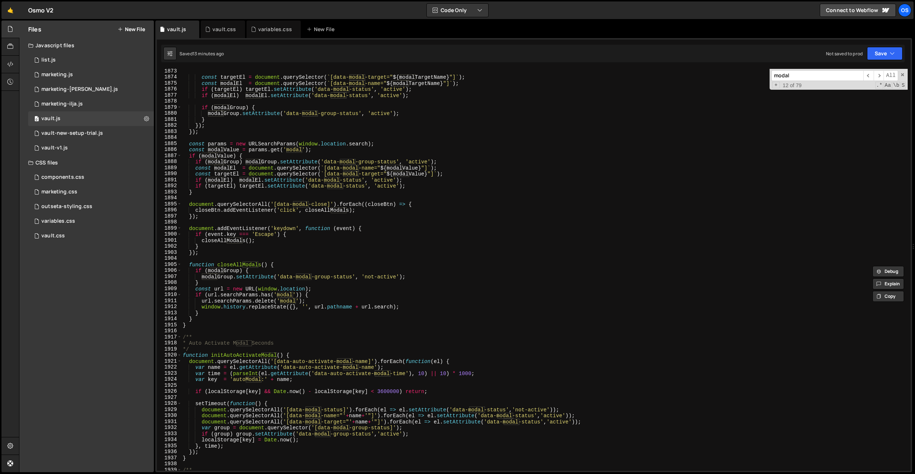
scroll to position [10386, 0]
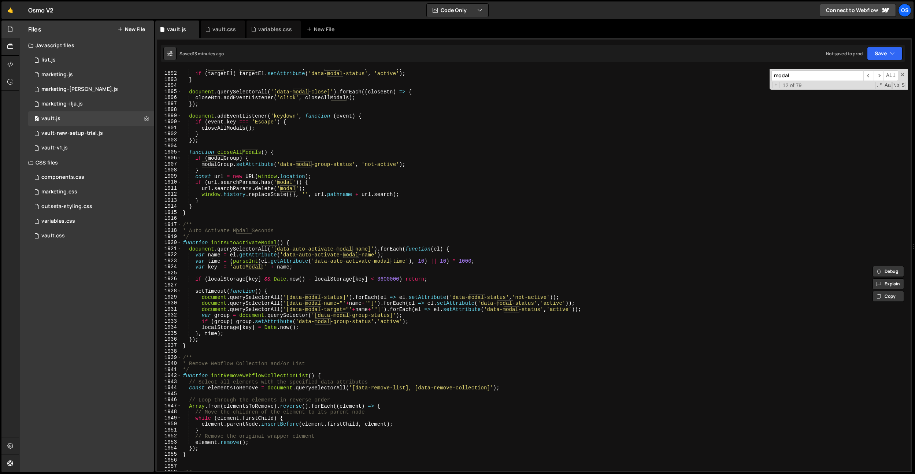
type input "modal"
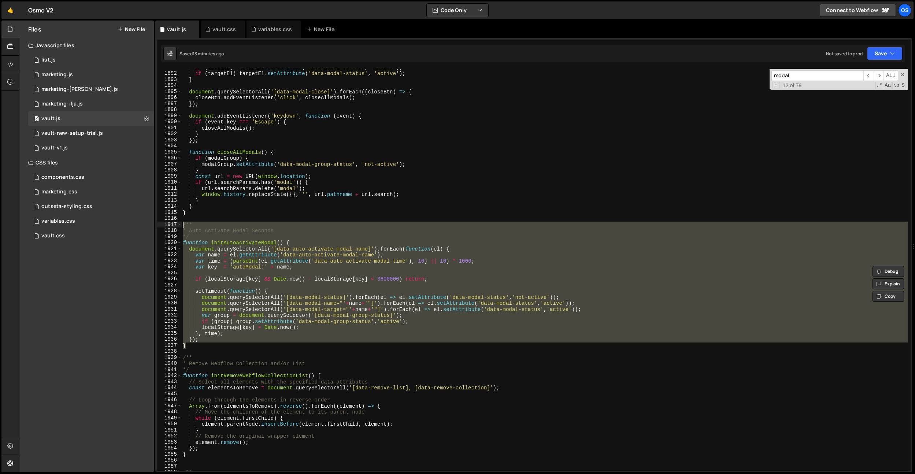
drag, startPoint x: 195, startPoint y: 343, endPoint x: 172, endPoint y: 226, distance: 119.8
click at [172, 226] on div "} 1891 1892 1893 1894 1895 1896 1897 1898 1899 1900 1901 1902 1903 1904 1905 19…" at bounding box center [534, 270] width 754 height 402
paste textarea "}"
paste textarea
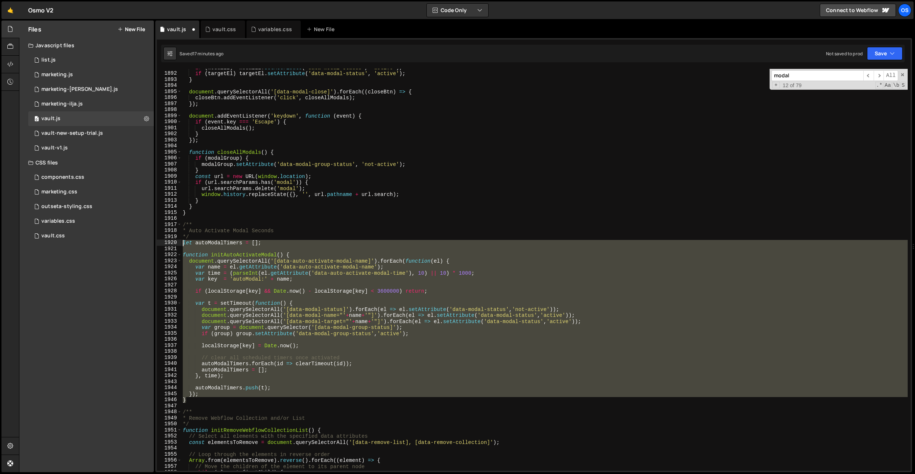
drag, startPoint x: 202, startPoint y: 401, endPoint x: 171, endPoint y: 244, distance: 160.9
click at [171, 244] on div "} 1891 1892 1893 1894 1895 1896 1897 1898 1899 1900 1901 1902 1903 1904 1905 19…" at bounding box center [534, 270] width 754 height 402
paste textarea "}"
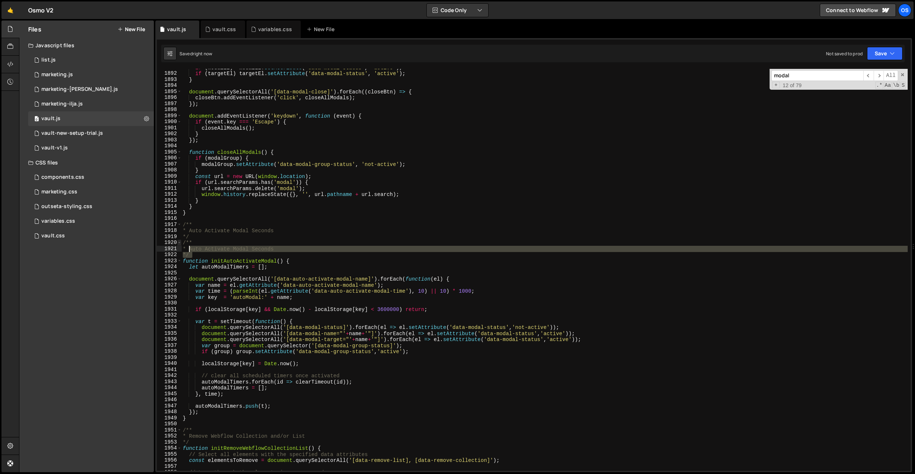
drag, startPoint x: 194, startPoint y: 252, endPoint x: 180, endPoint y: 244, distance: 17.1
click at [180, 244] on div "} 1891 1892 1893 1894 1895 1896 1897 1898 1899 1900 1901 1902 1903 1904 1905 19…" at bounding box center [534, 270] width 754 height 402
type textarea "/** * Auto Activate Modal Seconds"
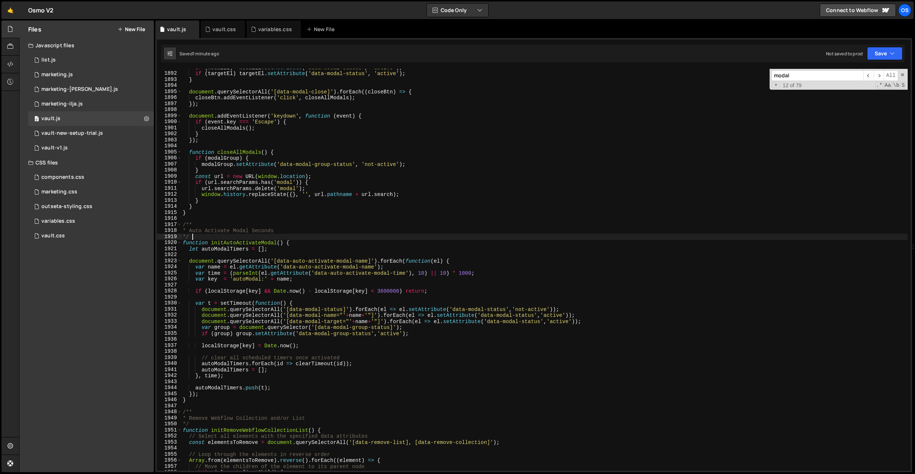
click at [449, 332] on div "if ( modalEl ) modalEl . setAttribute ( 'data-modal-status' , 'active' ) ; if (…" at bounding box center [544, 271] width 726 height 414
click at [369, 209] on div "if ( modalEl ) modalEl . setAttribute ( 'data-modal-status' , 'active' ) ; if (…" at bounding box center [544, 271] width 726 height 414
type textarea "}"
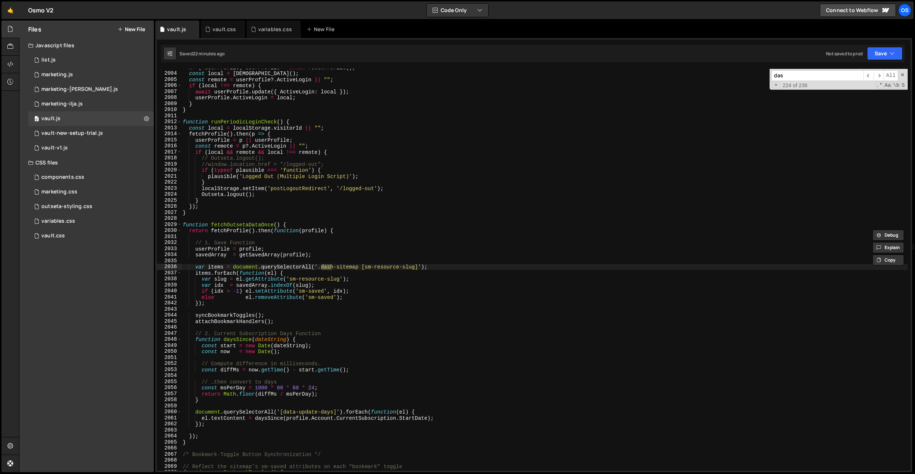
scroll to position [10955, 0]
type input "das"
click at [221, 22] on div "vault.css" at bounding box center [223, 30] width 44 height 18
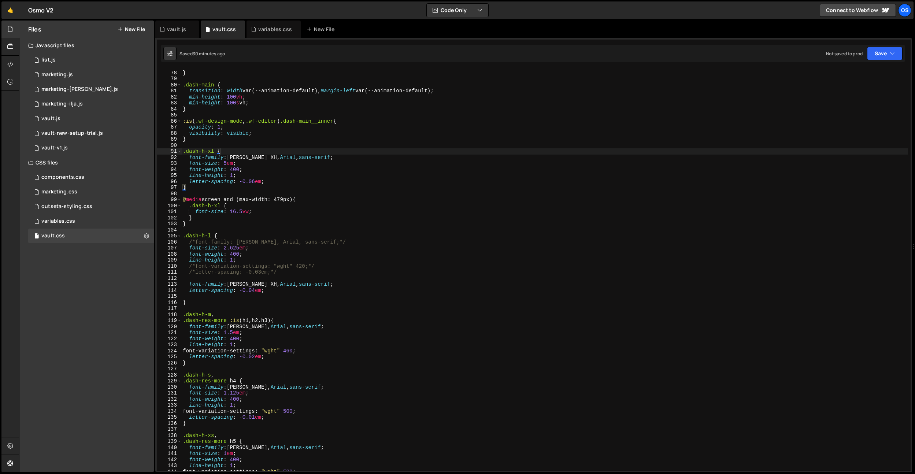
drag, startPoint x: 787, startPoint y: 88, endPoint x: 710, endPoint y: 129, distance: 86.8
click at [787, 88] on div "background-color : var(--color-neutral-100) ; } .dash-main { transition : width…" at bounding box center [544, 271] width 726 height 414
drag, startPoint x: 703, startPoint y: 133, endPoint x: 747, endPoint y: 109, distance: 50.6
click at [703, 133] on div "background-color : var(--color-neutral-100) ; } .dash-main { transition : width…" at bounding box center [544, 271] width 726 height 414
type textarea "visibility: visible;"
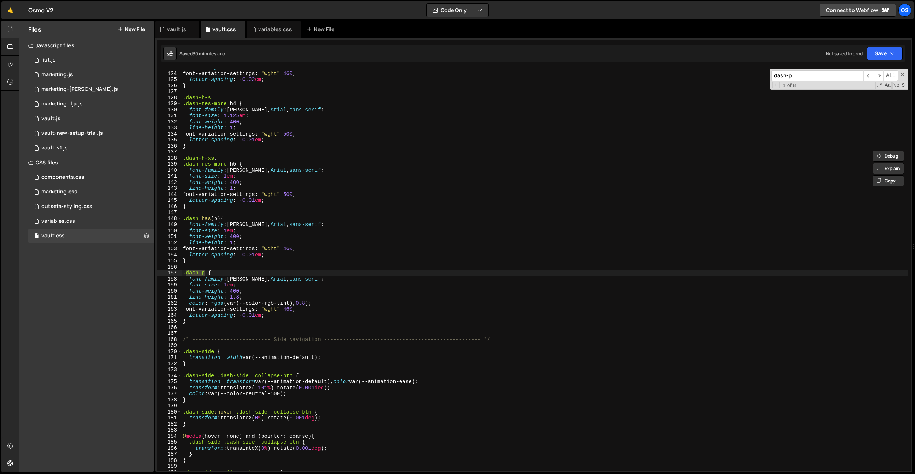
scroll to position [505, 0]
type input "dash-p"
type textarea "}"
click at [217, 323] on div "line-height : 1 ; font-variation-settings : " wght " 460 ; letter-spacing : -0.…" at bounding box center [544, 271] width 726 height 414
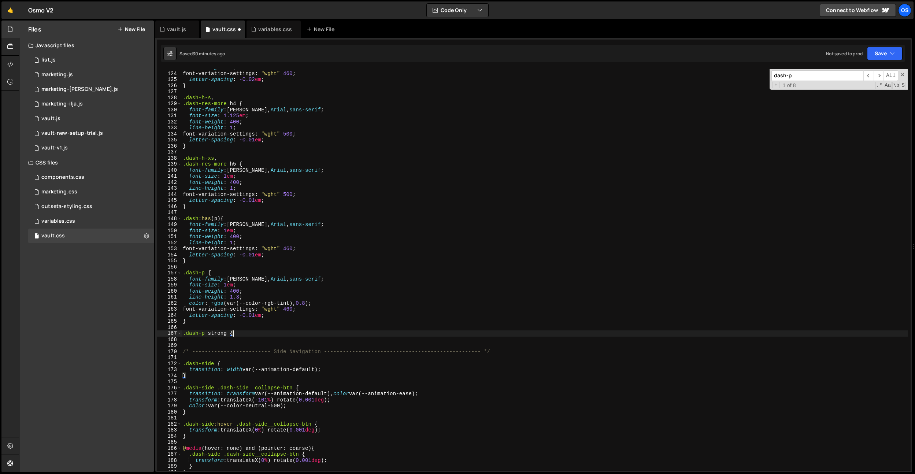
type textarea ".dash-p strong {}"
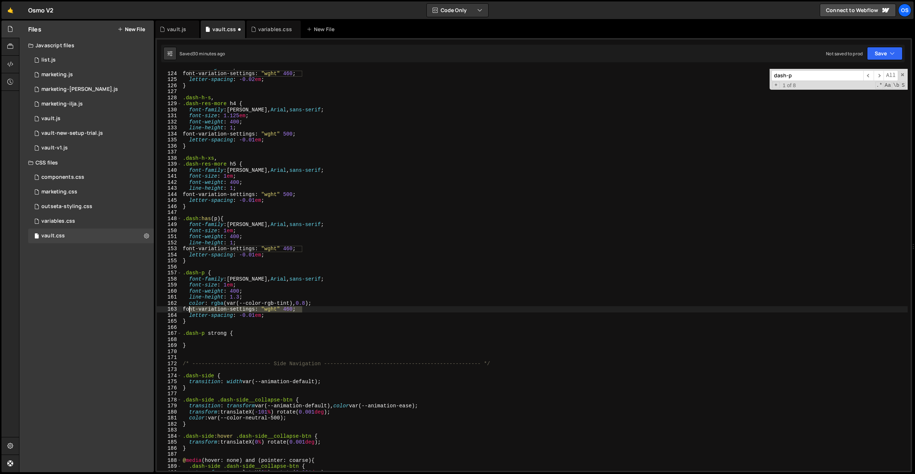
drag, startPoint x: 307, startPoint y: 309, endPoint x: 189, endPoint y: 311, distance: 118.3
click at [189, 311] on div "line-height : 1 ; font-variation-settings : " wght " 460 ; letter-spacing : -0.…" at bounding box center [544, 271] width 726 height 414
click at [190, 336] on div "line-height : 1 ; font-variation-settings : " wght " 460 ; letter-spacing : -0.…" at bounding box center [544, 271] width 726 height 414
type textarea ".dash-p strong {"
drag, startPoint x: 190, startPoint y: 339, endPoint x: 260, endPoint y: 354, distance: 72.2
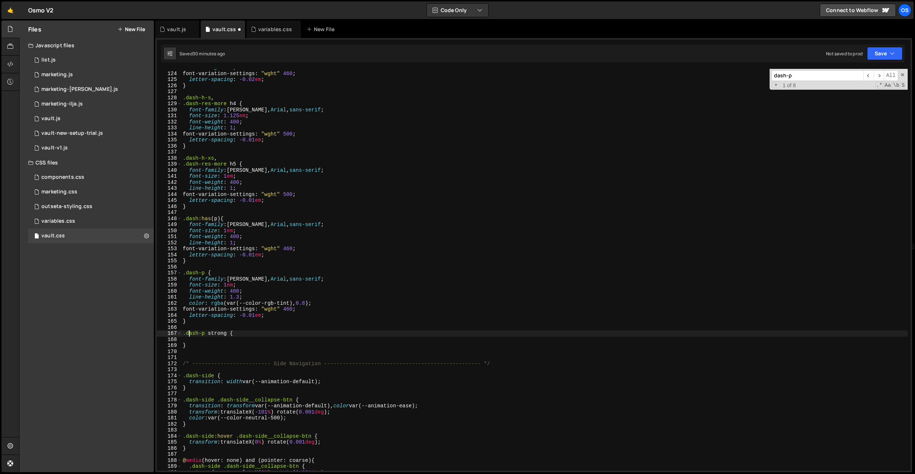
click at [190, 339] on div "line-height : 1 ; font-variation-settings : " wght " 460 ; letter-spacing : -0.…" at bounding box center [544, 271] width 726 height 414
paste textarea "font-variation-settings: "wght" 460;"
click at [295, 341] on div "line-height : 1 ; font-variation-settings : " wght " 460 ; letter-spacing : -0.…" at bounding box center [544, 271] width 726 height 414
drag, startPoint x: 323, startPoint y: 304, endPoint x: 202, endPoint y: 333, distance: 124.0
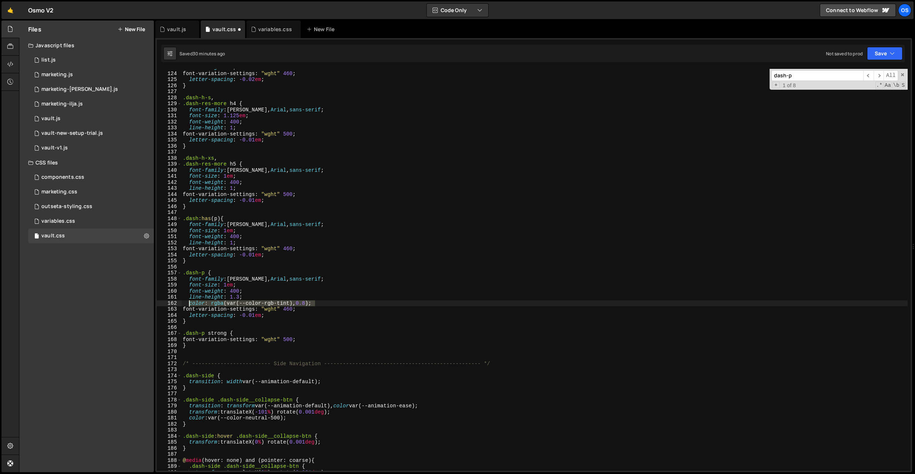
click at [190, 303] on div "line-height : 1 ; font-variation-settings : " wght " 460 ; letter-spacing : -0.…" at bounding box center [544, 271] width 726 height 414
click at [206, 342] on div "line-height : 1 ; font-variation-settings : " wght " 460 ; letter-spacing : -0.…" at bounding box center [544, 271] width 726 height 414
drag, startPoint x: 329, startPoint y: 303, endPoint x: 230, endPoint y: 324, distance: 101.5
click at [190, 303] on div "line-height : 1 ; font-variation-settings : " wght " 460 ; letter-spacing : -0.…" at bounding box center [544, 271] width 726 height 414
click at [242, 331] on div "line-height : 1 ; font-variation-settings : " wght " 460 ; letter-spacing : -0.…" at bounding box center [544, 271] width 726 height 414
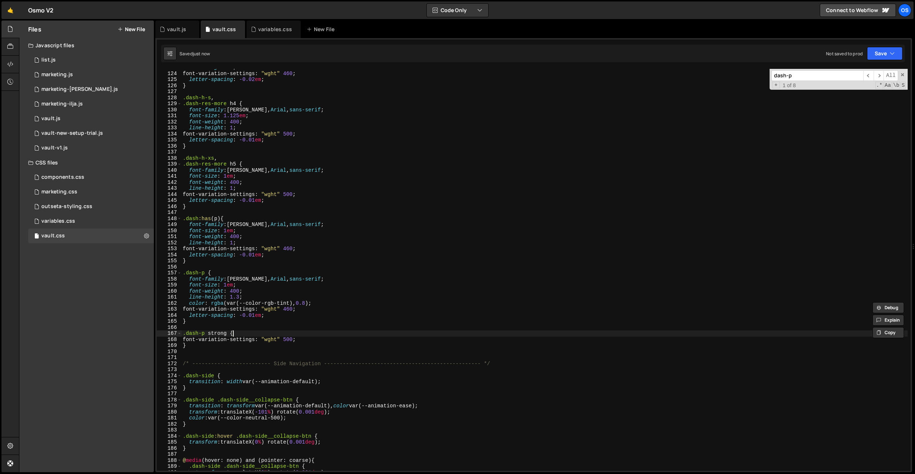
type textarea ".dash-p strong {"
paste textarea "color: rgba(var(--color-rgb-tint), 0.8);"
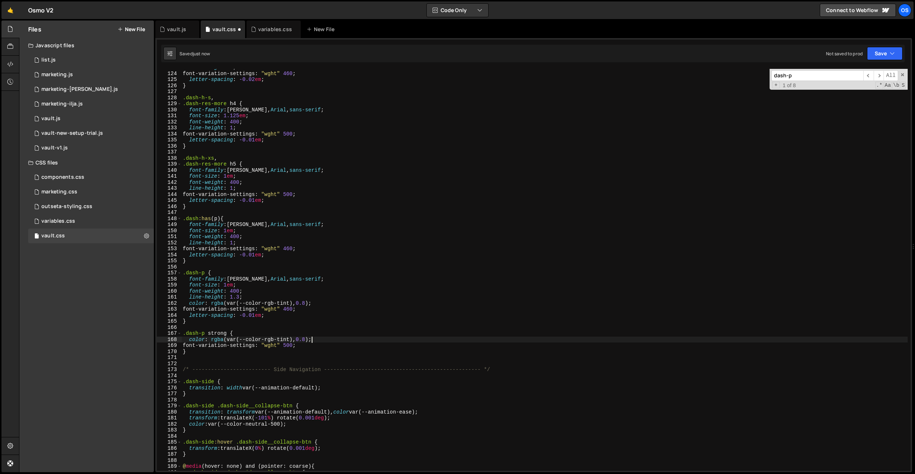
click at [311, 339] on div "line-height : 1 ; font-variation-settings : " wght " 460 ; letter-spacing : -0.…" at bounding box center [544, 271] width 726 height 414
click at [300, 312] on div "line-height : 1 ; font-variation-settings : " wght " 460 ; letter-spacing : -0.…" at bounding box center [544, 271] width 726 height 414
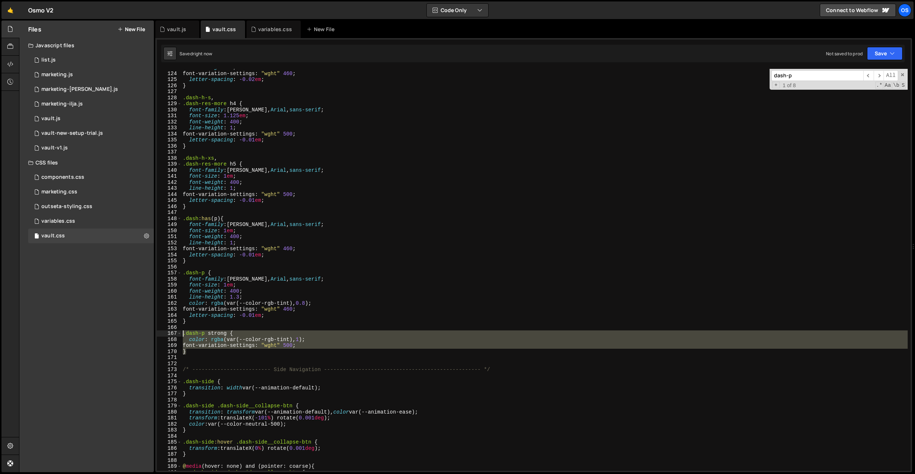
drag, startPoint x: 192, startPoint y: 354, endPoint x: 174, endPoint y: 331, distance: 29.0
click at [174, 331] on div "letter-spacing: -0.01em; 123 124 125 126 127 128 129 130 131 132 133 134 135 13…" at bounding box center [534, 270] width 754 height 402
type textarea "}"
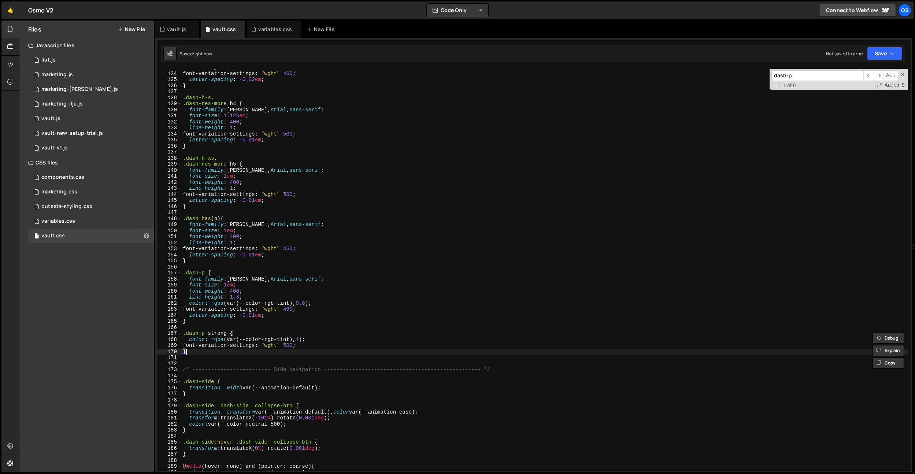
scroll to position [0, 0]
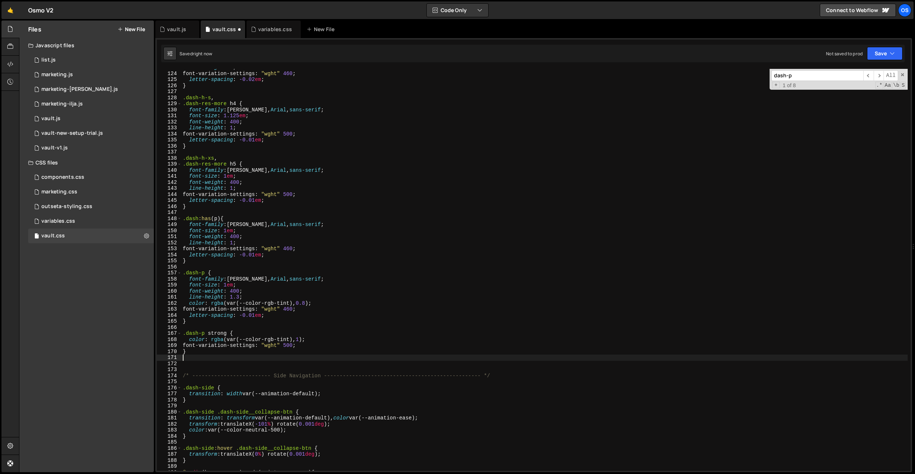
paste textarea "}"
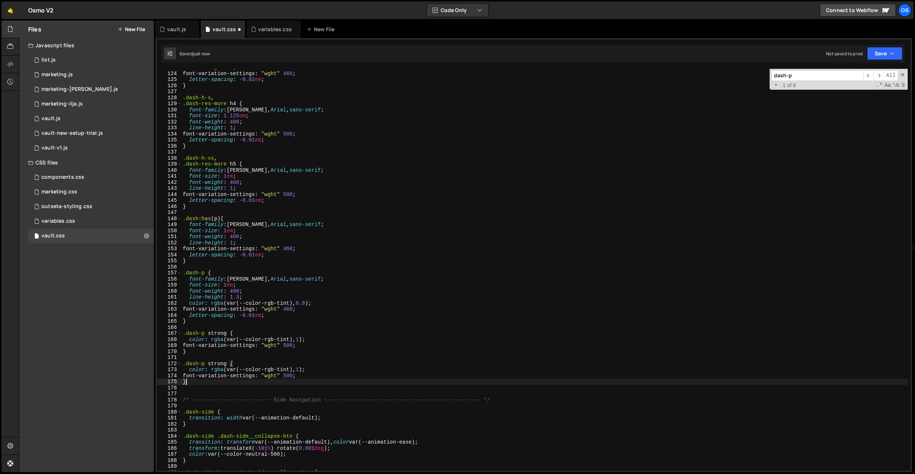
click at [218, 363] on div "line-height : 1 ; font-variation-settings : " wght " 460 ; letter-spacing : -0.…" at bounding box center [544, 271] width 726 height 414
click at [205, 364] on div "line-height : 1 ; font-variation-settings : " wght " 460 ; letter-spacing : -0.…" at bounding box center [544, 271] width 726 height 414
paste textarea "is--ignore"
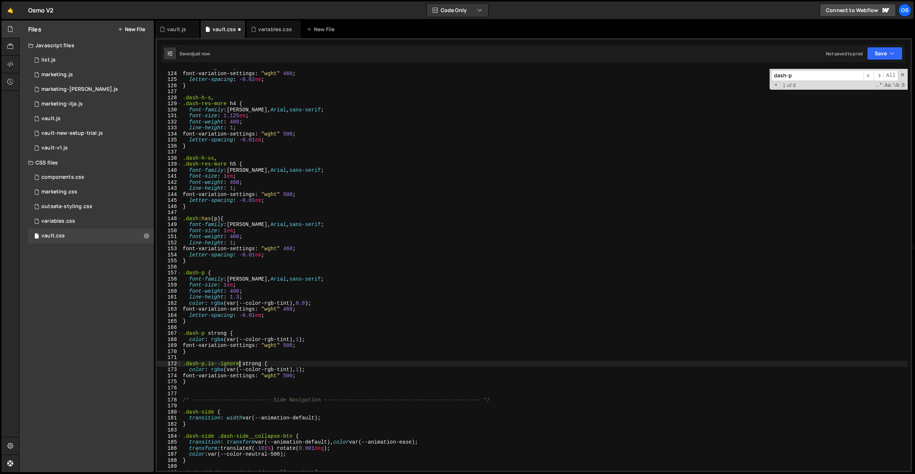
click at [302, 345] on div "line-height : 1 ; font-variation-settings : " wght " 460 ; letter-spacing : -0.…" at bounding box center [544, 271] width 726 height 414
drag, startPoint x: 310, startPoint y: 369, endPoint x: 213, endPoint y: 377, distance: 97.0
click at [211, 372] on div "line-height : 1 ; font-variation-settings : " wght " 460 ; letter-spacing : -0.…" at bounding box center [544, 271] width 726 height 414
paste textarea "ignore-rgb-dark), 0.8)"
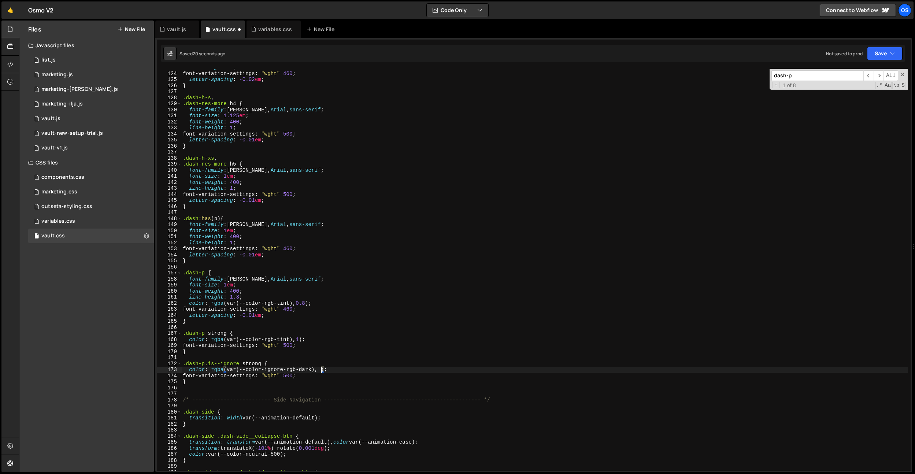
type textarea "color: rgba(var(--color-ignore-rgb-dark), 1);"
click at [333, 357] on div "line-height : 1 ; font-variation-settings : " wght " 460 ; letter-spacing : -0.…" at bounding box center [544, 271] width 726 height 414
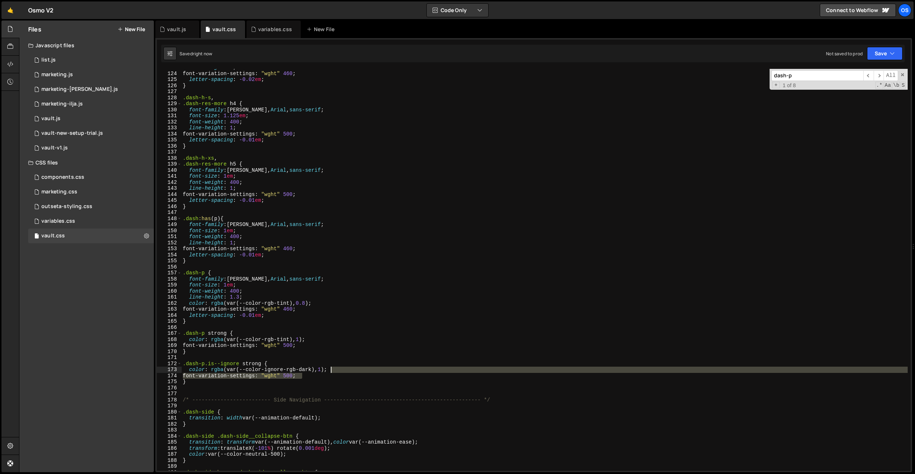
drag, startPoint x: 321, startPoint y: 373, endPoint x: 339, endPoint y: 370, distance: 18.1
click at [339, 370] on div "line-height : 1 ; font-variation-settings : " wght " 460 ; letter-spacing : -0.…" at bounding box center [544, 271] width 726 height 414
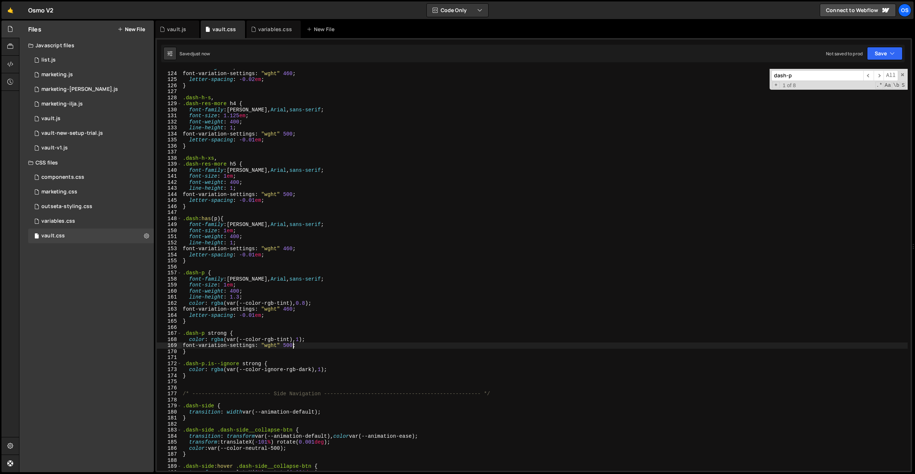
click at [292, 346] on div "line-height : 1 ; font-variation-settings : " wght " 460 ; letter-spacing : -0.…" at bounding box center [544, 271] width 726 height 414
click at [316, 332] on div "line-height : 1 ; font-variation-settings : " wght " 460 ; letter-spacing : -0.…" at bounding box center [544, 271] width 726 height 414
type textarea ".dash-p strong {"
